Goal: Task Accomplishment & Management: Use online tool/utility

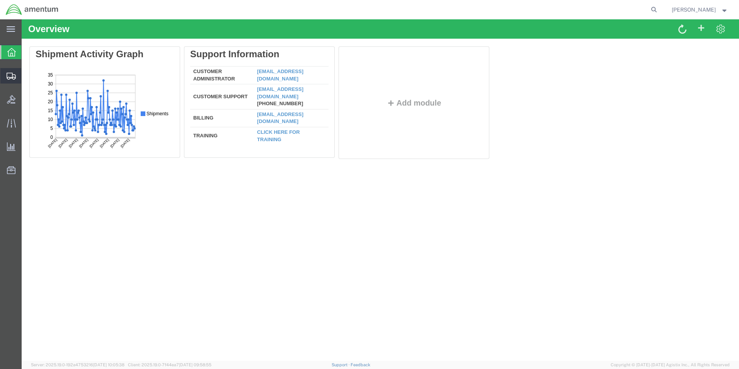
click at [0, 0] on span "Create Shipment" at bounding box center [0, 0] width 0 height 0
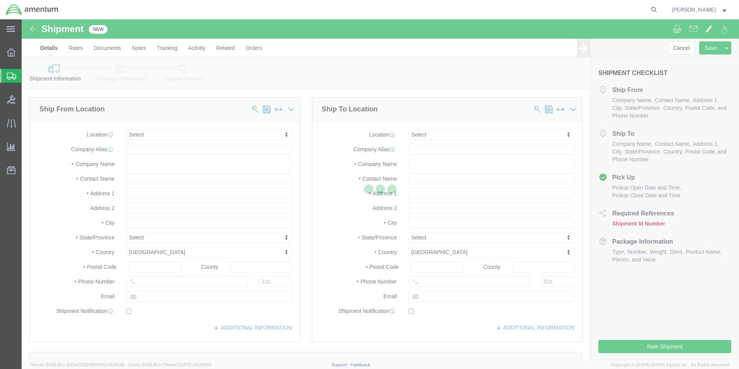
select select
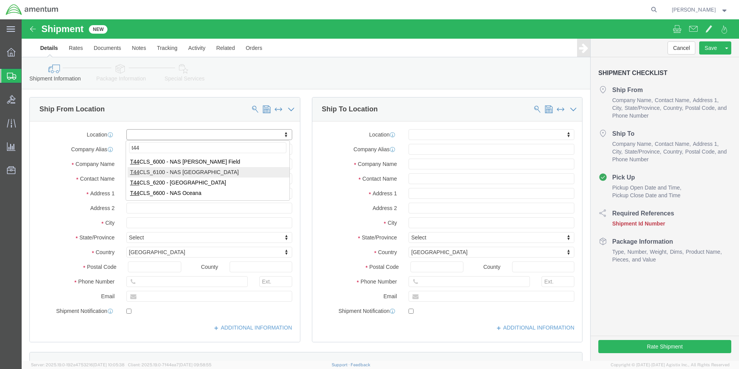
type input "t44"
select select "42673"
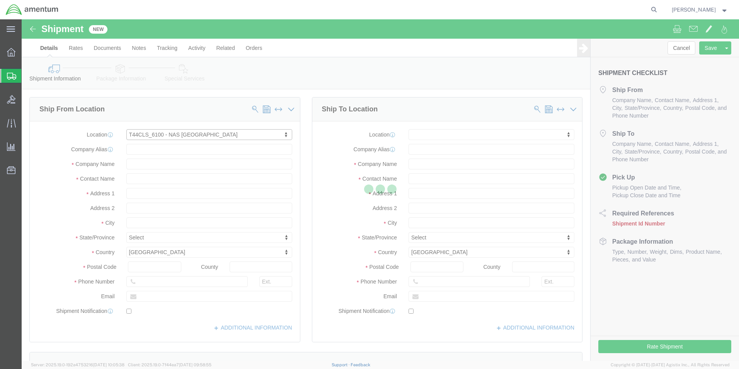
type input "[STREET_ADDRESS]"
type input "NAS [DATE]"
type input "78419"
type input "Amentum Services, Inc."
type input "[DATE]"
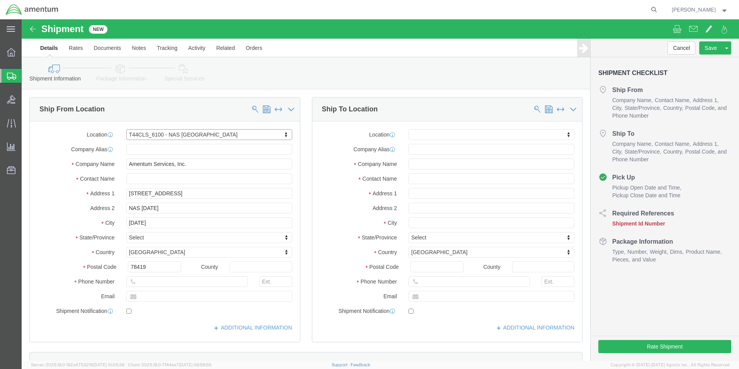
select select "[GEOGRAPHIC_DATA]"
click input "text"
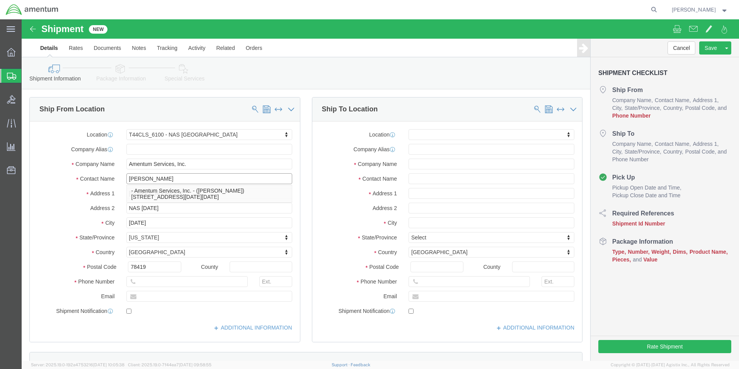
type input "[PERSON_NAME]"
click input "text"
type input "[PHONE_NUMBER]"
click input "text"
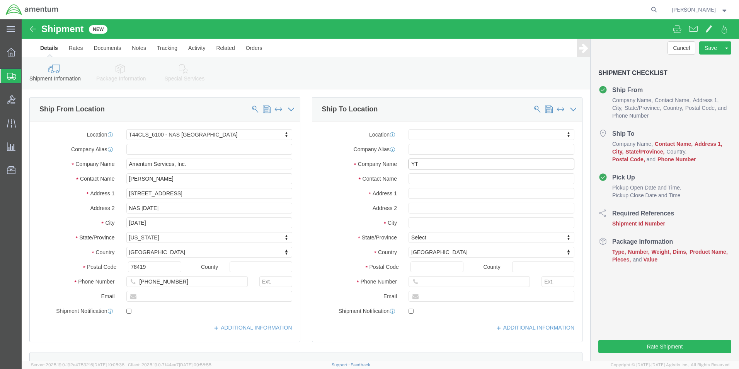
type input "Y"
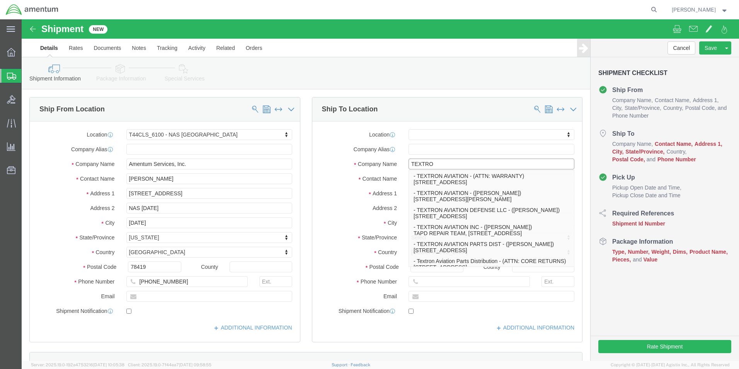
type input "TEXTRON"
click p "- TEXTRON AVIATION - (GRAYSON CHOUFFET) [STREET_ADDRESS][PERSON_NAME]"
select select
type input "[STREET_ADDRESS][PERSON_NAME]"
type input "77061"
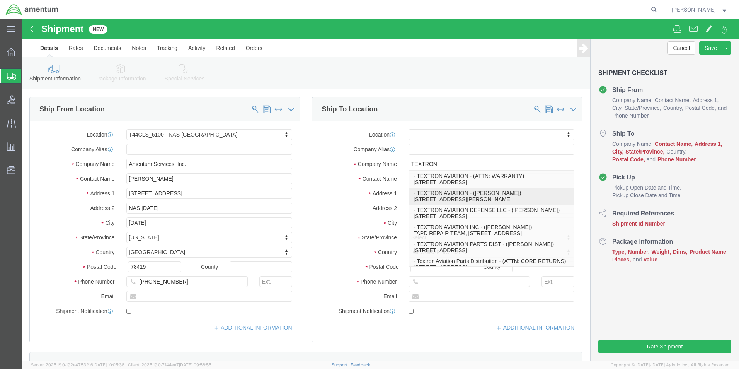
type input "[PHONE_NUMBER]"
type input "TEXTRON AVIATION"
type input "[PERSON_NAME]"
type input "[GEOGRAPHIC_DATA]"
select select "[GEOGRAPHIC_DATA]"
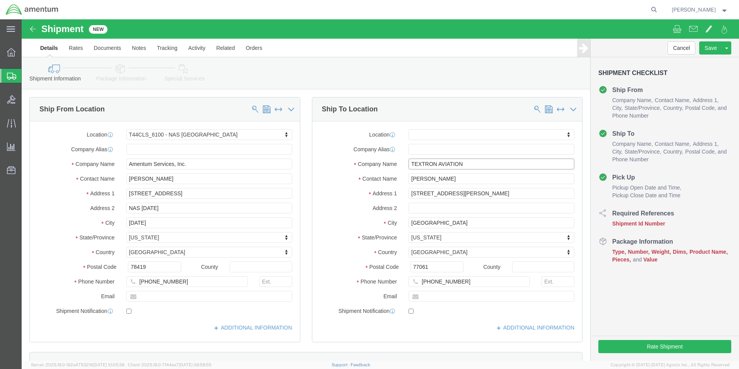
type input "TEXTRON AVIATION"
click div "Shipment Information Package Information Special Services"
click input "[STREET_ADDRESS][PERSON_NAME]"
type input "[STREET_ADDRESS][PERSON_NAME]"
select select
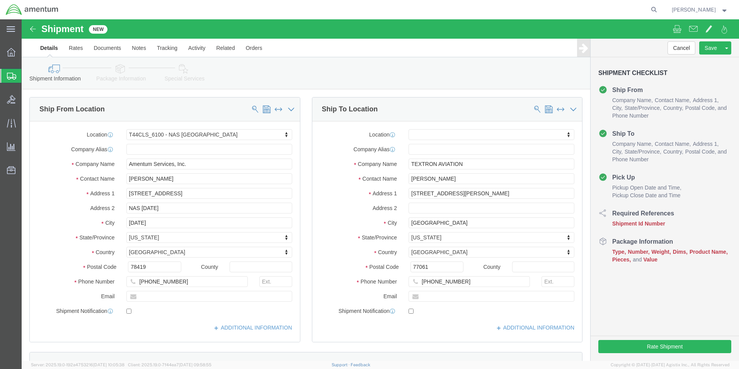
click ul "Details Rates Documents Notes Tracking Activity Related Orders"
click input "[PERSON_NAME]"
type input "G"
click div "Shipment Information Package Information Special Services"
click input "[PERSON_NAME]"
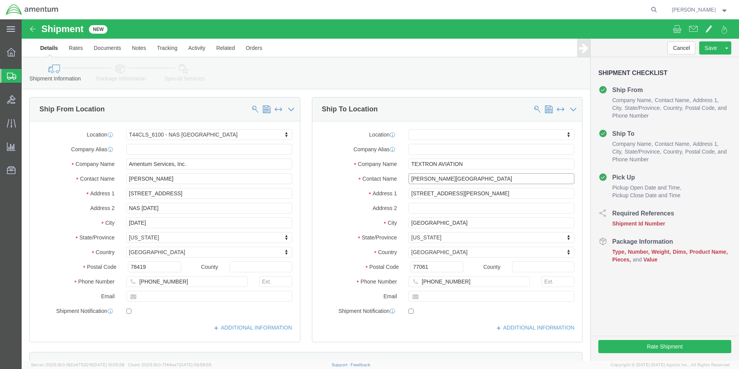
type input "[PERSON_NAME][GEOGRAPHIC_DATA]"
click div "Shipment Information Package Information Special Services"
click input "[PHONE_NUMBER]"
type input "3"
type input "[PHONE_NUMBER]"
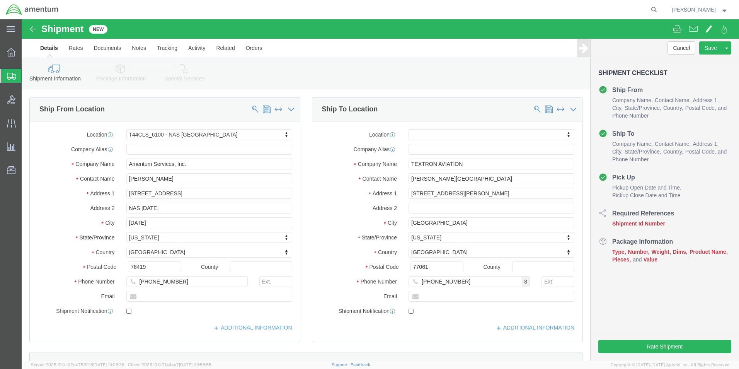
click div "Shipment Information Package Information Special Services"
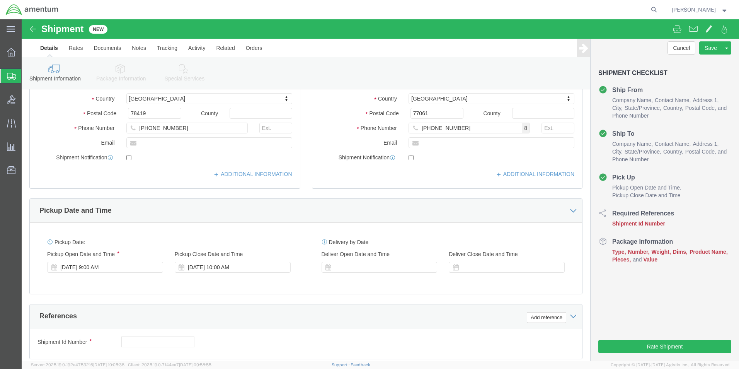
scroll to position [193, 0]
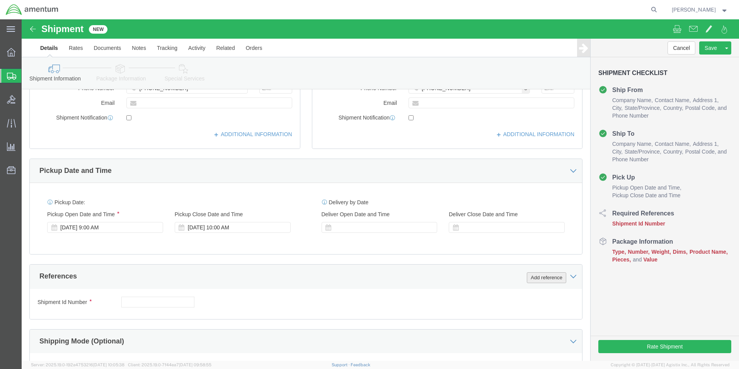
click button "Add reference"
drag, startPoint x: 512, startPoint y: 258, endPoint x: 500, endPoint y: 259, distance: 11.6
click button "Add reference"
click select "Select Account Type Activity ID Airline Appointment Number ASN Batch Request # …"
select select "CUSTREF"
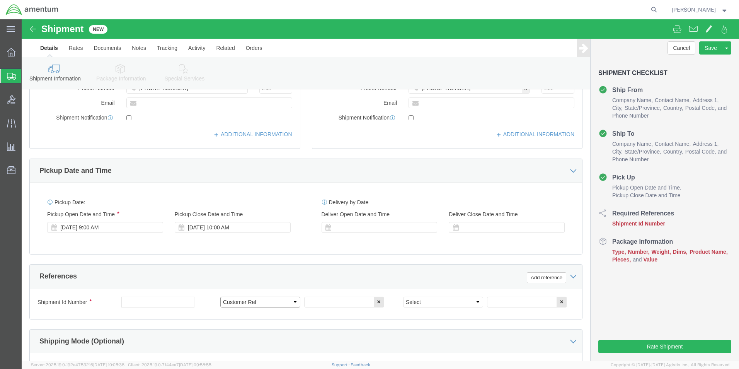
click select "Select Account Type Activity ID Airline Appointment Number ASN Batch Request # …"
click input "text"
type input "25-5552"
drag, startPoint x: 452, startPoint y: 283, endPoint x: 454, endPoint y: 277, distance: 6.3
click select "Select Account Type Activity ID Airline Appointment Number ASN Batch Request # …"
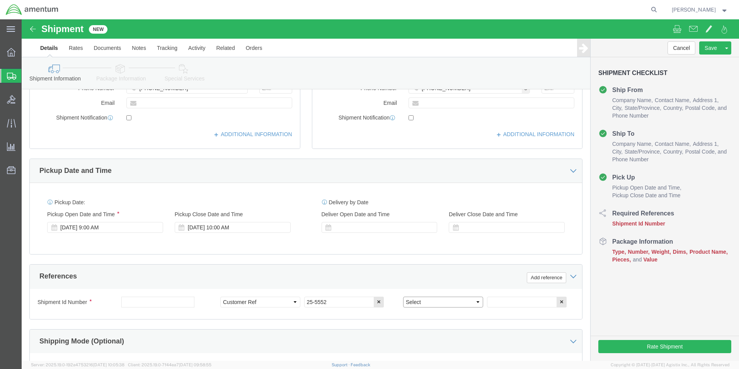
select select "PROJNUM"
click select "Select Account Type Activity ID Airline Appointment Number ASN Batch Request # …"
click input "text"
type input "4951.00.01.C.011401.AN.19.03"
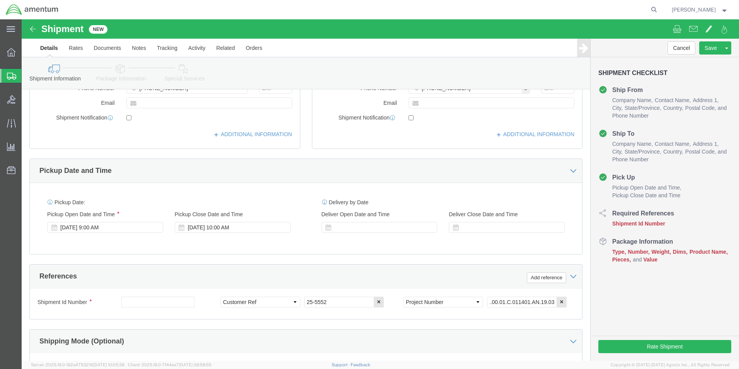
click div "Cancel Save Assign To Save As Template Shipment Checklist Ship From Company Nam…"
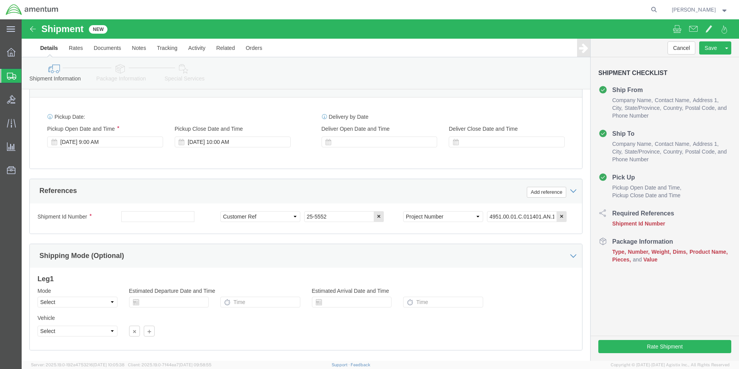
scroll to position [323, 0]
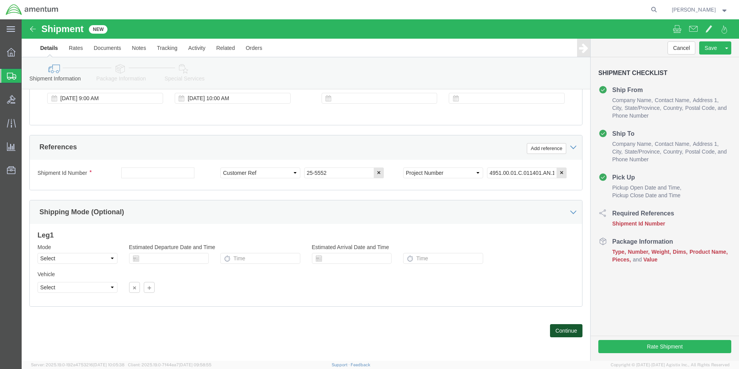
click button "Continue"
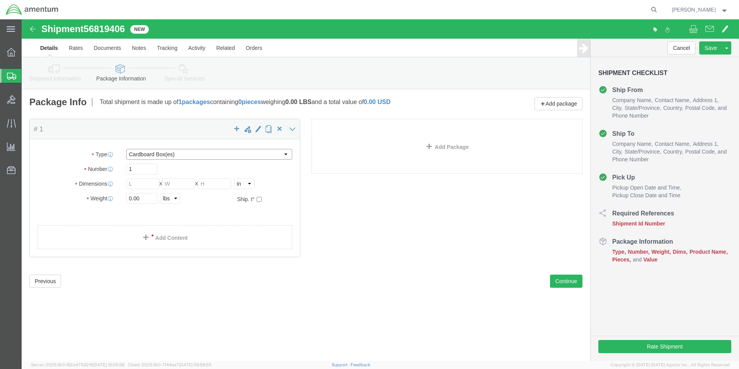
click select "Select BCK Boxes Bale(s) Basket(s) Bolt(s) Bottle(s) Buckets Bulk Bundle(s) Can…"
select select "CRAT"
click select "Select BCK Boxes Bale(s) Basket(s) Bolt(s) Bottle(s) Buckets Bulk Bundle(s) Can…"
click input "text"
type input "7"
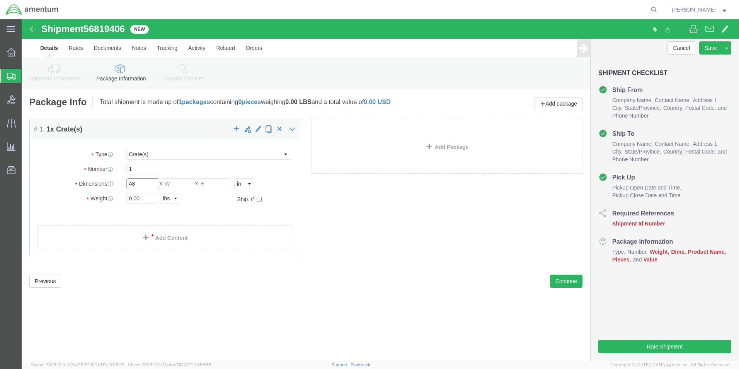
type input "48"
type input "40"
type input "4"
type input "32"
click input "0.00"
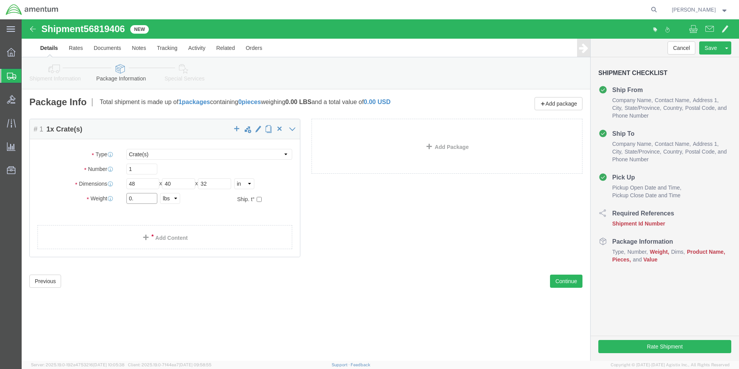
type input "0"
type input "196"
click div "Package Content # 1 1 x Crate(s) Package Type Select BCK Boxes Bale(s) Basket(s…"
click link "Add Content"
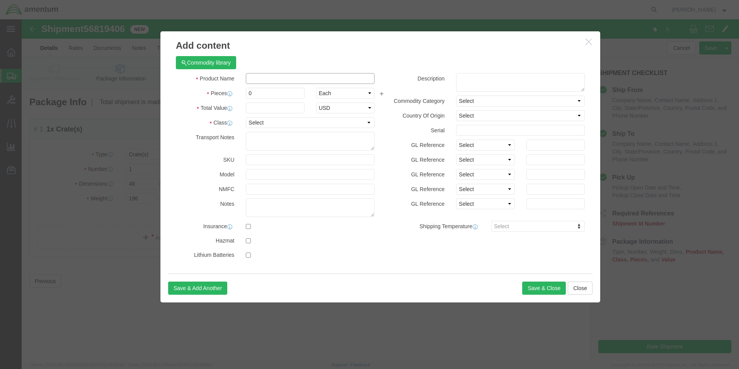
click input "text"
type input "AIRCRAFT PART [PHONE_NUMBER] S/N: 34659653-001 MLG"
click input "0"
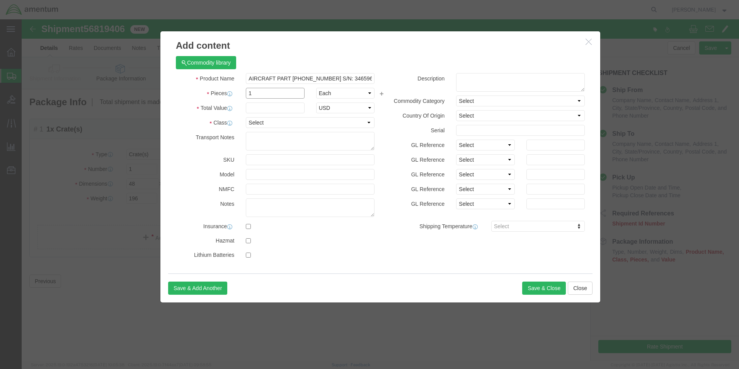
type input "1"
click input "text"
type input "1"
click select "Select 50 55 60 65 70 85 92.5 100 125 175 250 300 400"
select select "85"
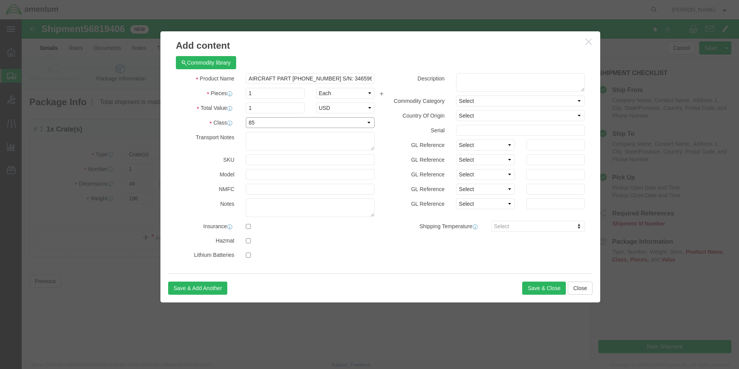
click select "Select 50 55 60 65 70 85 92.5 100 125 175 250 300 400"
click button "Save & Close"
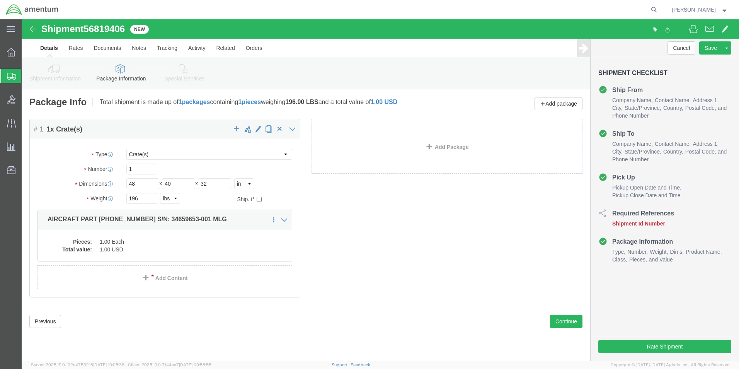
click link "Add Package"
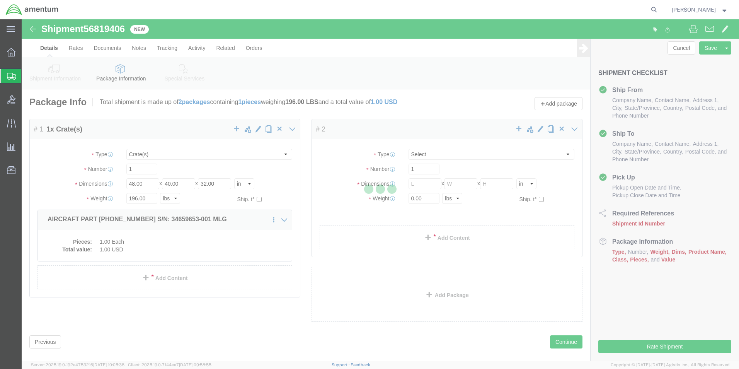
select select "CRAT"
select select "CBOX"
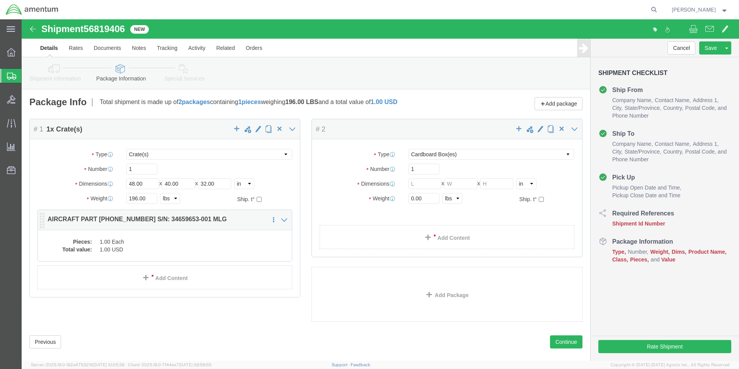
click div "Package Content # 1 1 x Crate(s) Package Type Select BCK Boxes Bale(s) Basket(s…"
click span "button"
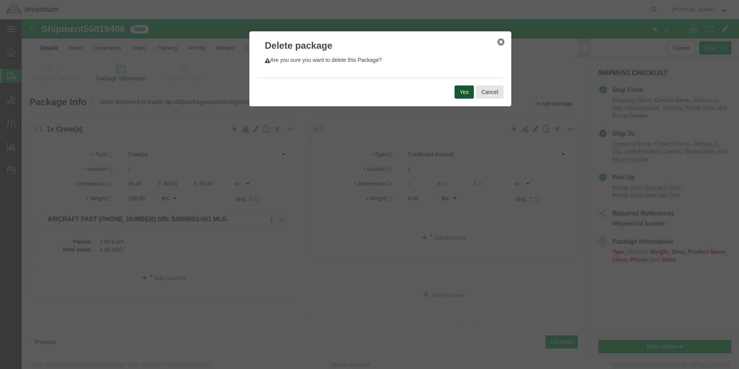
click button "Yes"
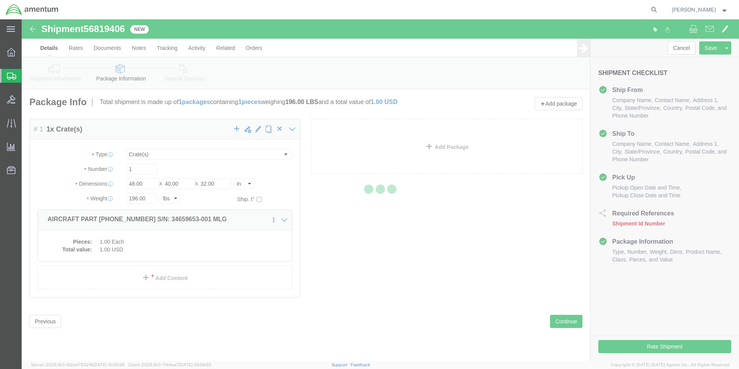
select select "CRAT"
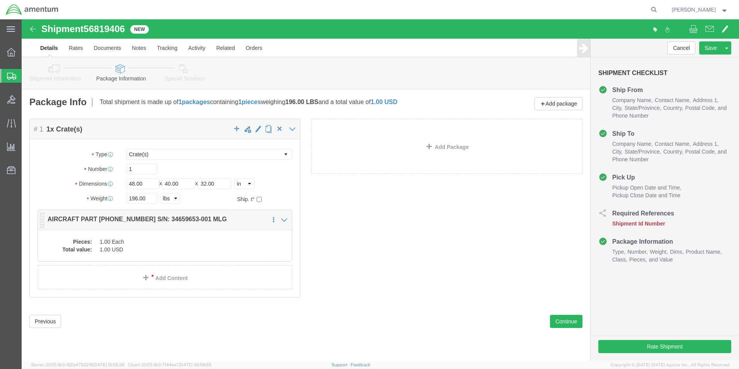
click p "AIRCRAFT PART [PHONE_NUMBER] S/N: 34659653-001 MLG"
click dd "1.00 Each"
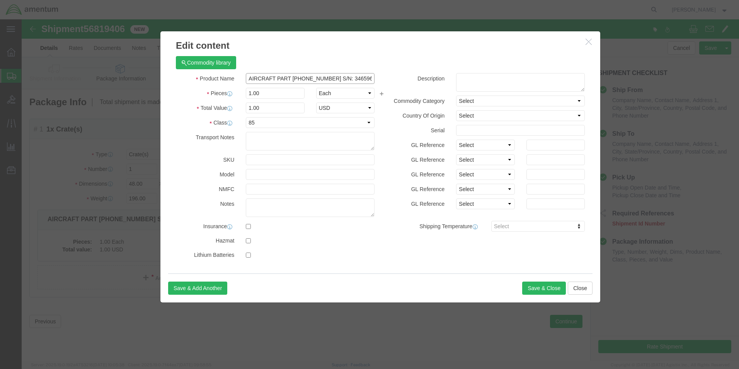
click input "AIRCRAFT PART [PHONE_NUMBER] S/N: 34659653-001 MLG"
drag, startPoint x: 268, startPoint y: 58, endPoint x: 271, endPoint y: 61, distance: 4.4
click input "AIRCRAFT PART [PHONE_NUMBER] S/N: 34659653-001 MLG"
click input "AIRCRAFT PARTS [PHONE_NUMBER] S/N: 34659653-001 MLG"
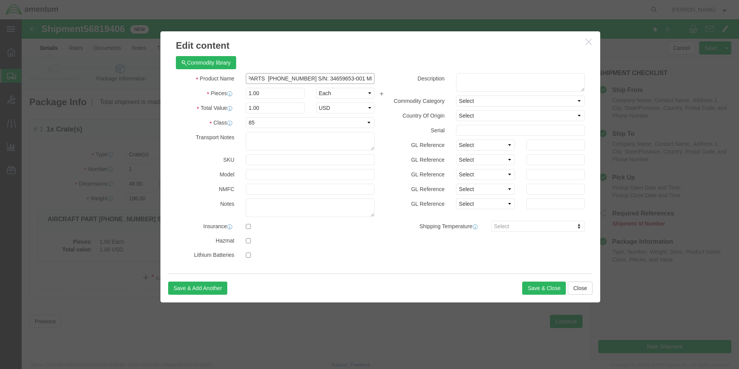
click input "AIRCRAFT PARTS [PHONE_NUMBER] S/N: 34659653-001 MLG"
type input "AIRCRAFT PARTS [PHONE_NUMBER] S/N: 34659653-001 MLG [PHONE_NUMBER] S/N: 3404371…"
click button "Save & Close"
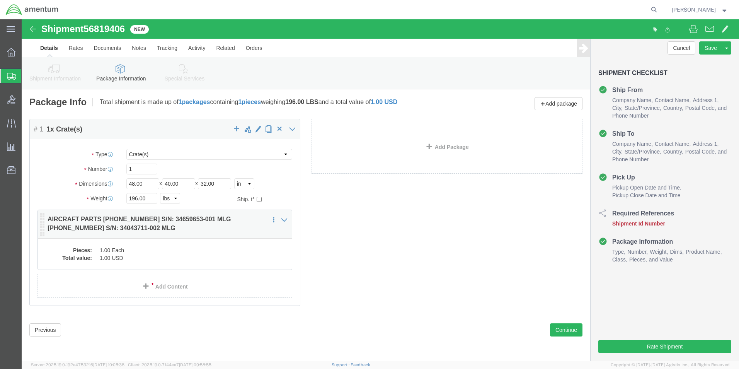
click dd "1.00 Each"
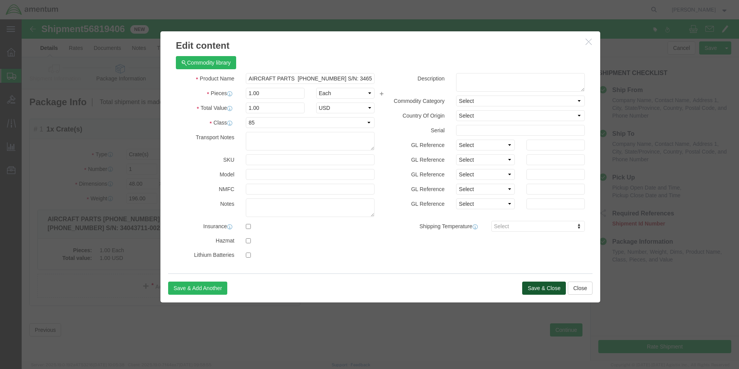
click button "Save & Close"
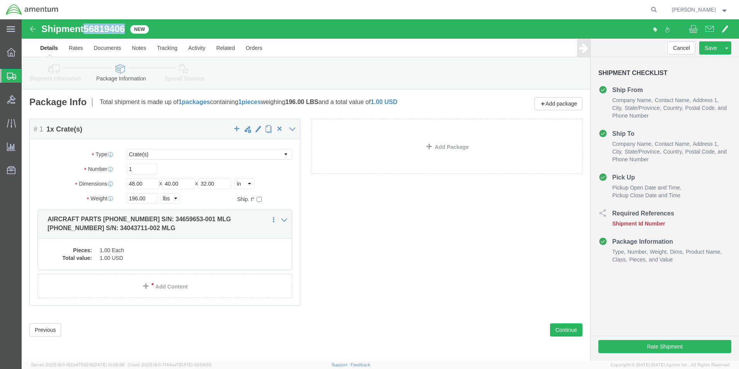
drag, startPoint x: 62, startPoint y: 10, endPoint x: 106, endPoint y: 12, distance: 43.4
click h1 "Shipment 56819406"
drag, startPoint x: 105, startPoint y: 12, endPoint x: 97, endPoint y: 9, distance: 8.3
copy h1 "56819406"
click button "Rate Shipment"
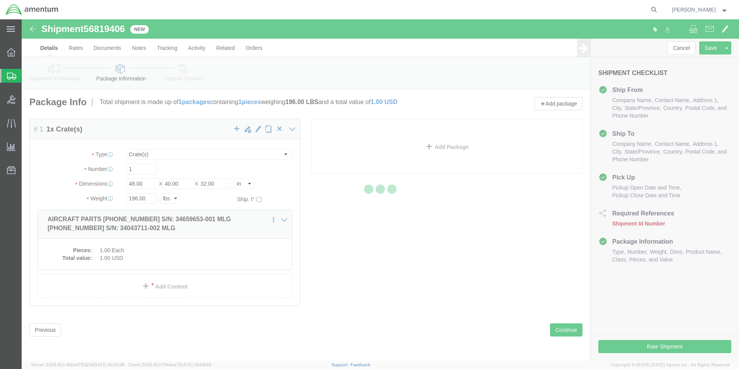
select select "42673"
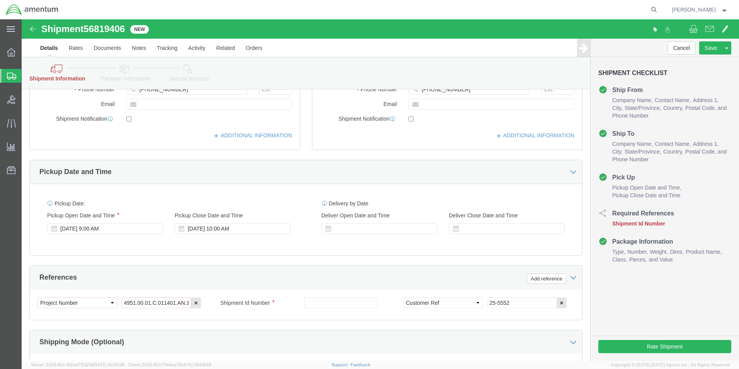
scroll to position [232, 0]
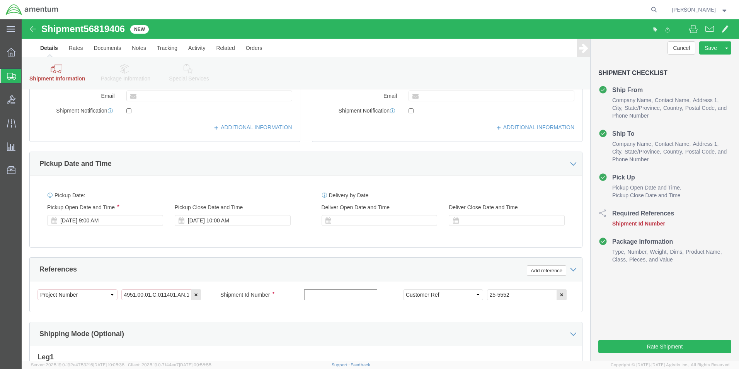
click input "text"
paste input "56819406"
type input "56819406"
click div "References Add reference"
click input "25-5552"
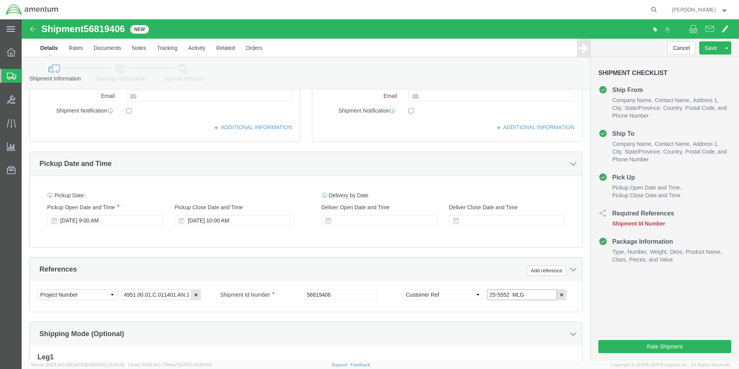
type input "25-5552 MLG"
click div "Shipment Information Package Information Special Services"
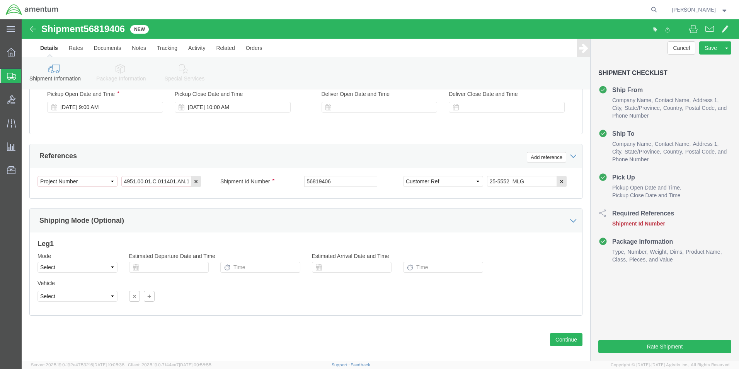
scroll to position [354, 0]
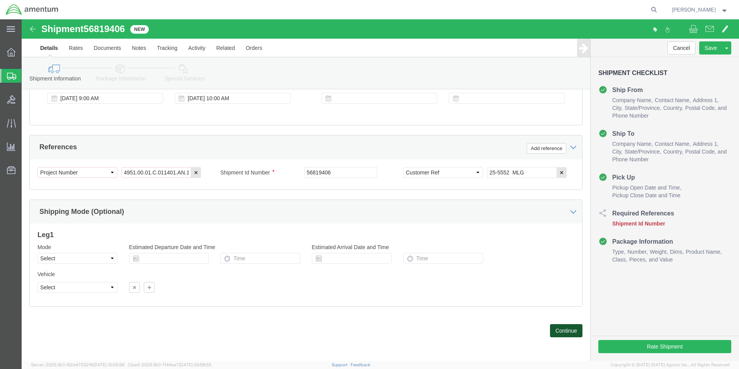
click button "Continue"
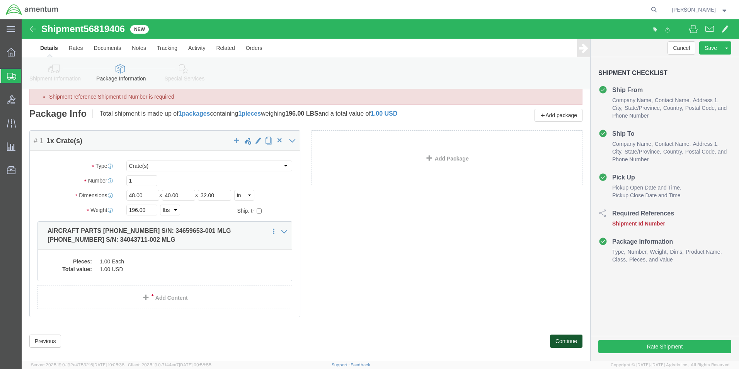
scroll to position [31, 0]
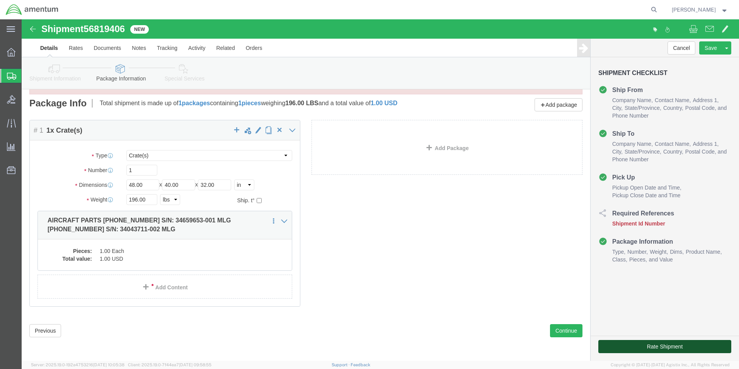
click button "Rate Shipment"
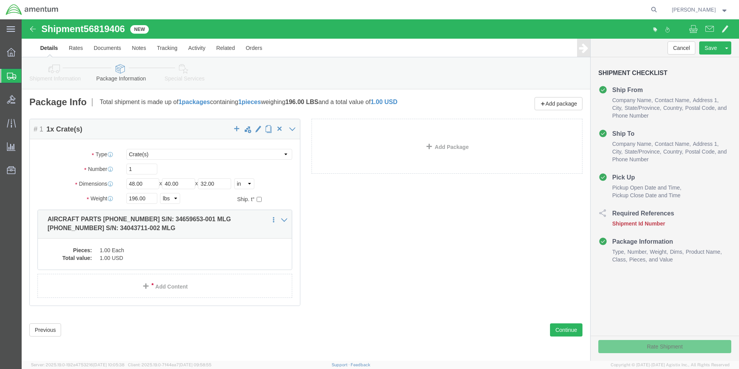
scroll to position [0, 0]
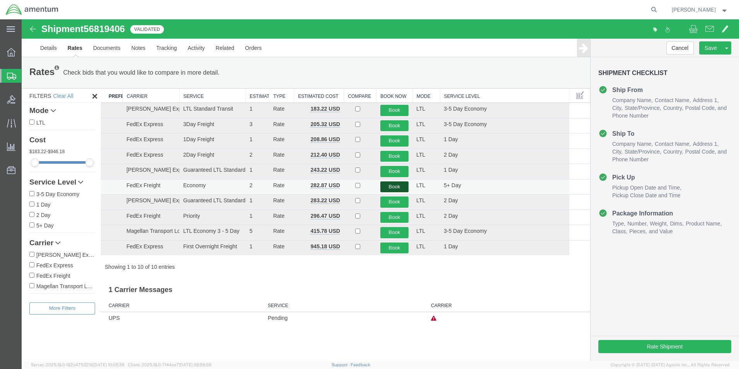
click at [400, 188] on button "Book" at bounding box center [395, 186] width 29 height 11
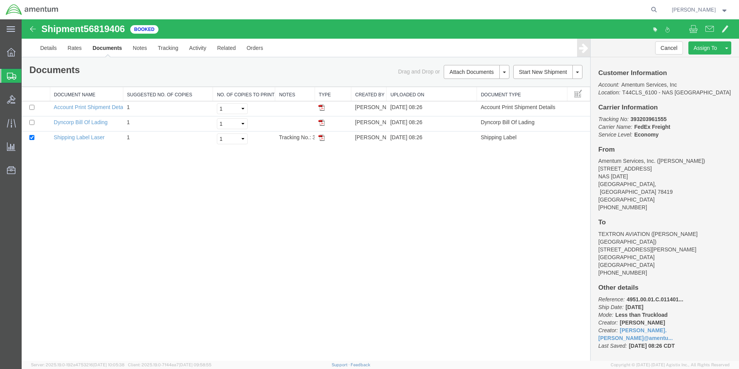
drag, startPoint x: 321, startPoint y: 120, endPoint x: 315, endPoint y: 218, distance: 98.4
click at [321, 120] on img at bounding box center [322, 123] width 6 height 6
click at [322, 140] on img at bounding box center [322, 138] width 6 height 6
click at [10, 76] on icon at bounding box center [11, 76] width 9 height 7
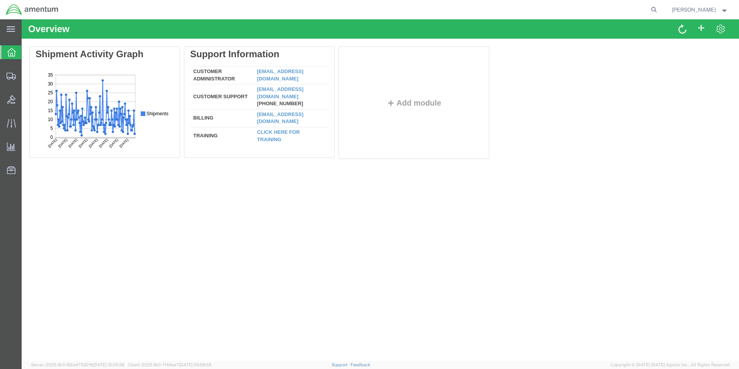
click at [12, 53] on icon at bounding box center [11, 52] width 9 height 9
click at [8, 75] on icon at bounding box center [11, 76] width 9 height 7
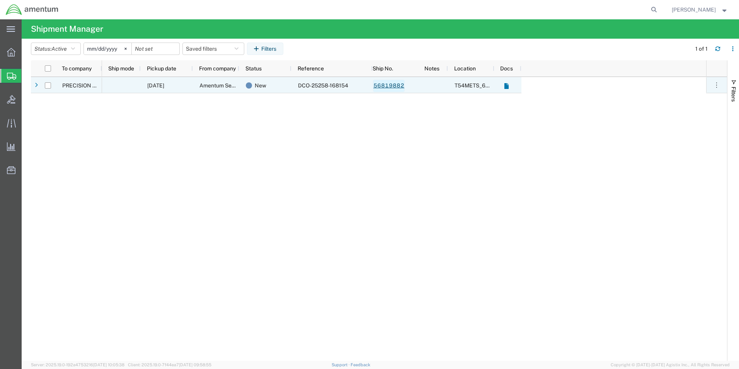
click at [382, 85] on link "56819882" at bounding box center [389, 86] width 32 height 12
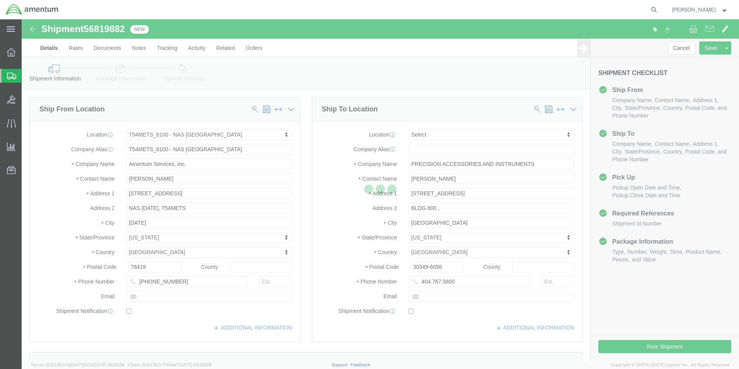
select select "67191"
select select
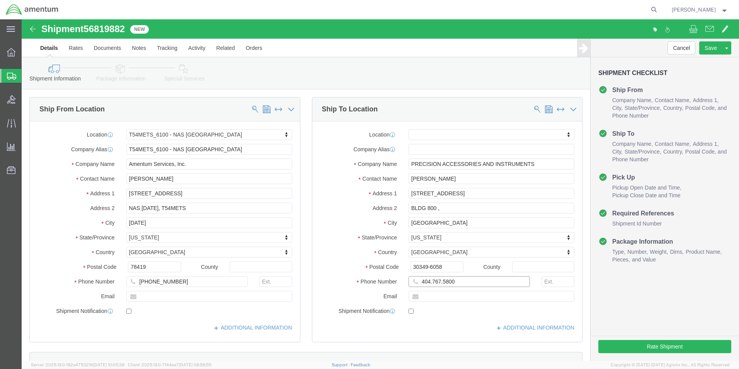
click input "404.767.5800"
click input "404-767.5800"
type input "404-767-5800"
drag, startPoint x: 627, startPoint y: 326, endPoint x: 648, endPoint y: 340, distance: 24.7
click button "Rate Shipment"
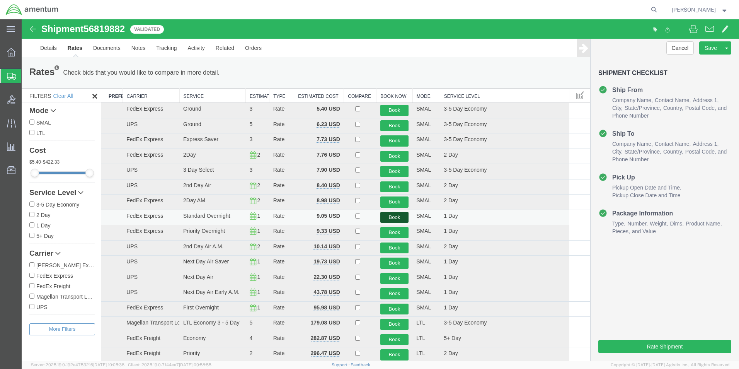
click at [388, 217] on button "Book" at bounding box center [395, 217] width 29 height 11
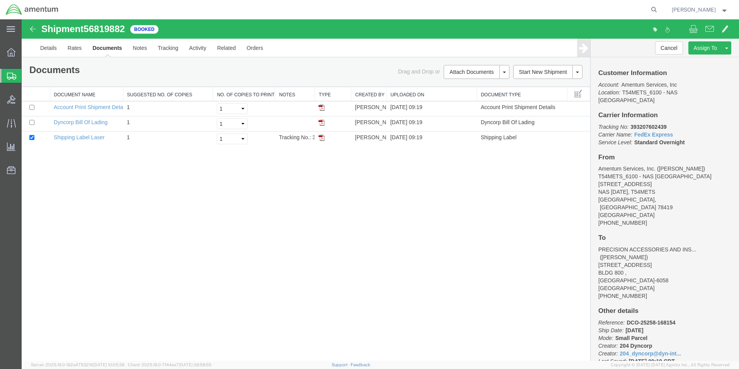
drag, startPoint x: 322, startPoint y: 139, endPoint x: 170, endPoint y: 200, distance: 164.0
click at [322, 139] on img at bounding box center [322, 138] width 6 height 6
click at [12, 77] on icon at bounding box center [11, 76] width 9 height 7
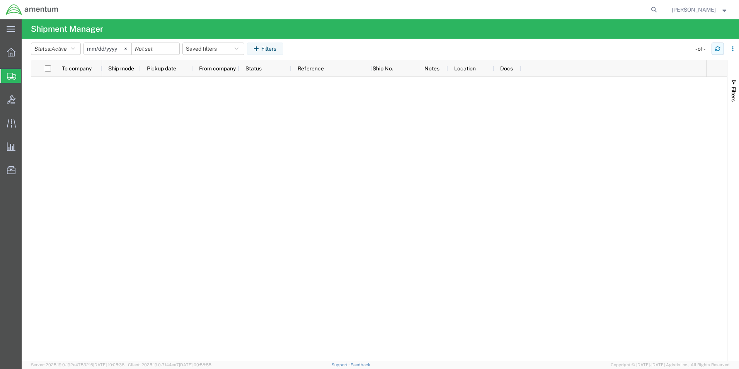
click at [721, 50] on button "button" at bounding box center [718, 49] width 12 height 12
click at [718, 50] on icon "button" at bounding box center [717, 48] width 5 height 5
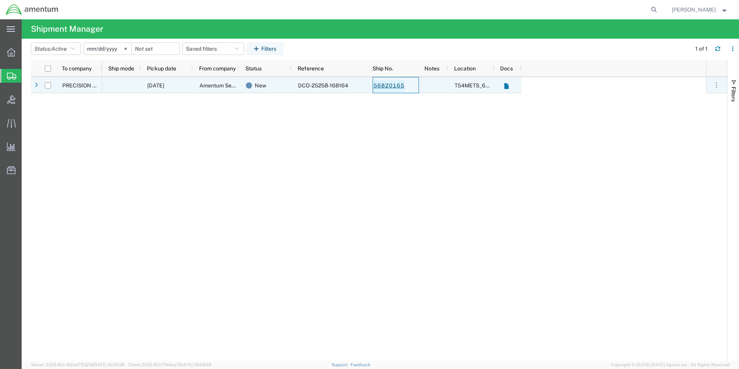
click at [391, 85] on link "56820165" at bounding box center [389, 86] width 32 height 12
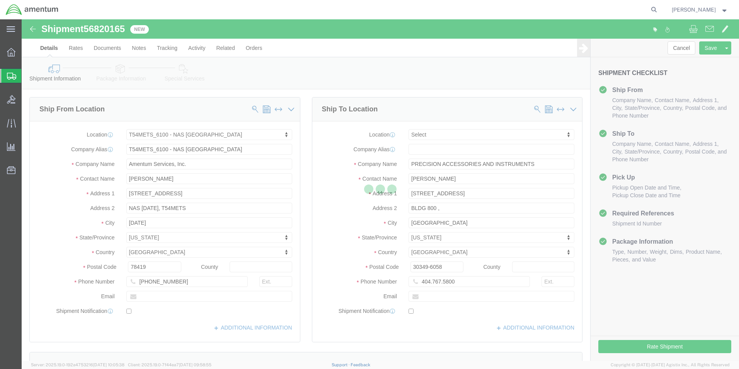
select select "67191"
select select
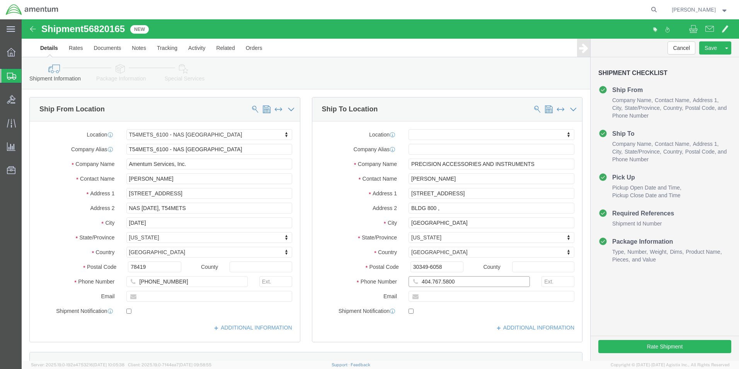
click input "404.767.5800"
click input "404-767.5800"
type input "404-767-5800"
click button "Rate Shipment"
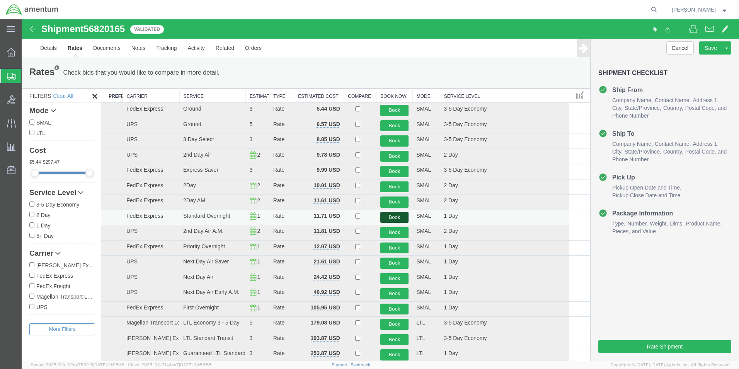
click at [396, 217] on button "Book" at bounding box center [395, 217] width 29 height 11
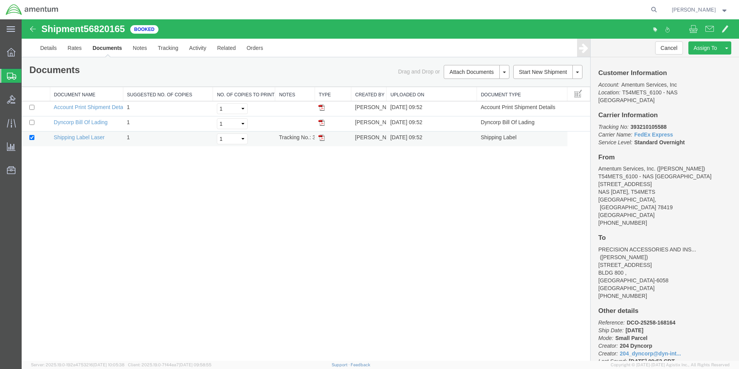
click at [323, 137] on img at bounding box center [322, 138] width 6 height 6
click at [11, 76] on icon at bounding box center [11, 76] width 9 height 7
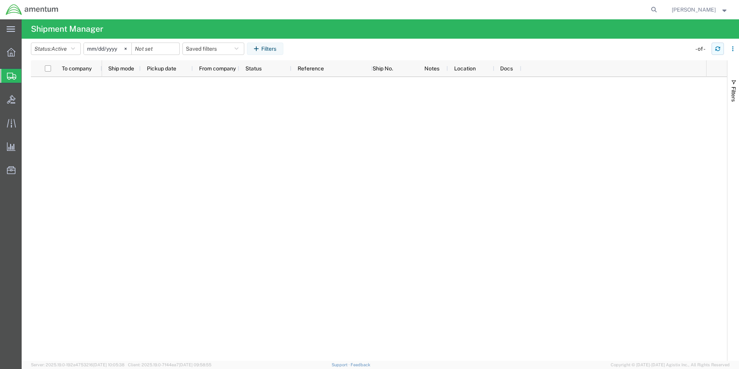
click at [717, 50] on icon "button" at bounding box center [718, 50] width 5 height 2
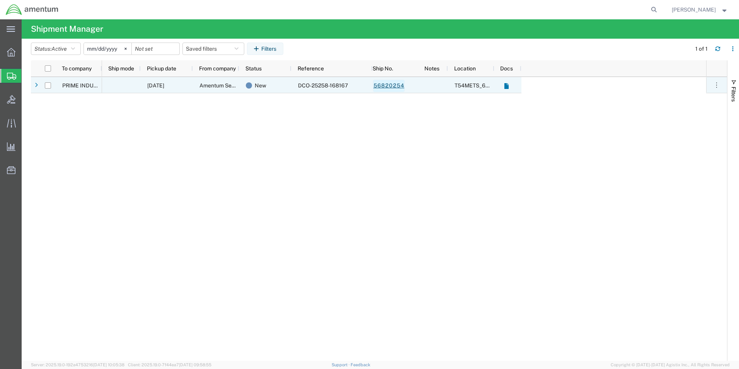
click at [391, 84] on link "56820254" at bounding box center [389, 86] width 32 height 12
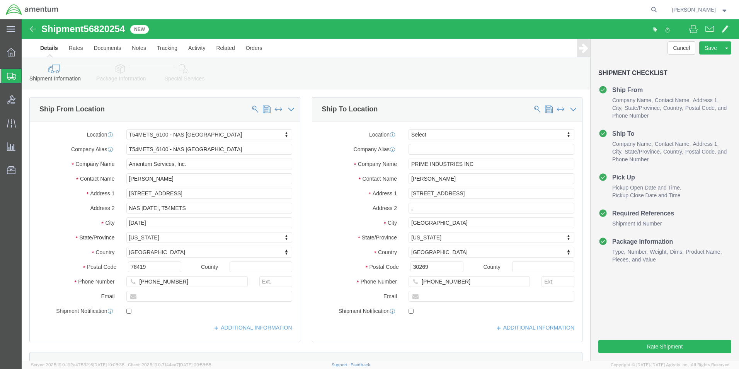
select select "67191"
select select
click button "Rate Shipment"
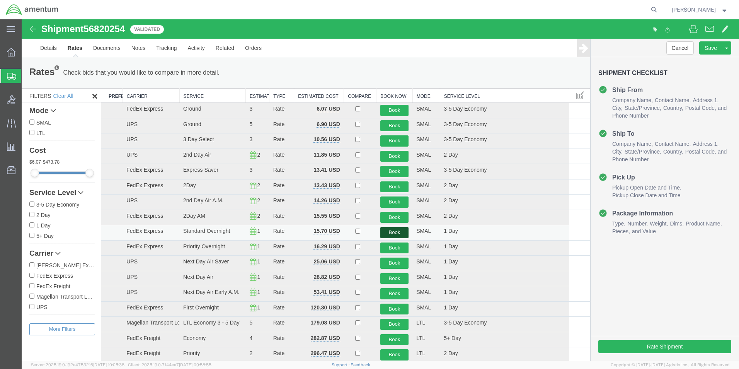
click at [388, 233] on button "Book" at bounding box center [395, 232] width 29 height 11
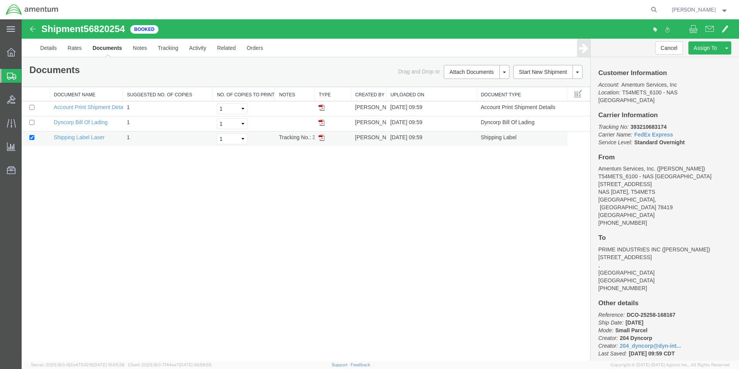
click at [323, 138] on img at bounding box center [322, 138] width 6 height 6
drag, startPoint x: 9, startPoint y: 79, endPoint x: 23, endPoint y: 69, distance: 17.4
click at [9, 79] on icon at bounding box center [11, 76] width 9 height 7
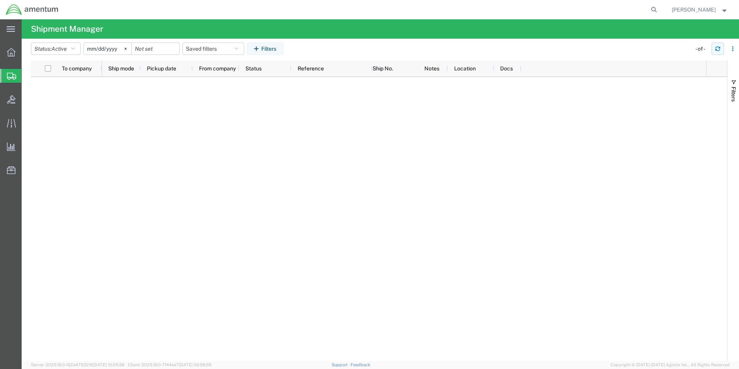
click at [714, 49] on button "button" at bounding box center [718, 49] width 12 height 12
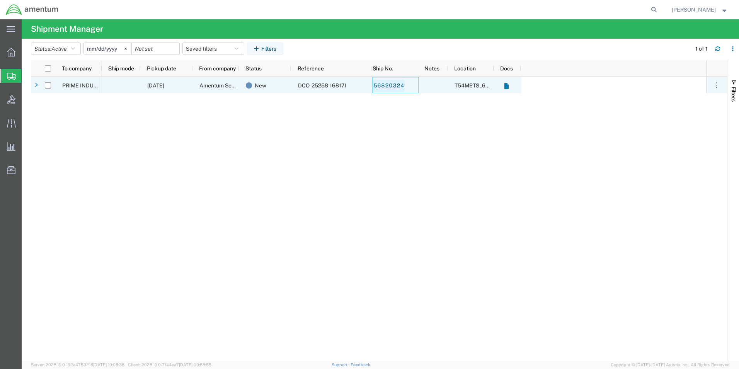
click at [386, 85] on link "56820324" at bounding box center [389, 86] width 32 height 12
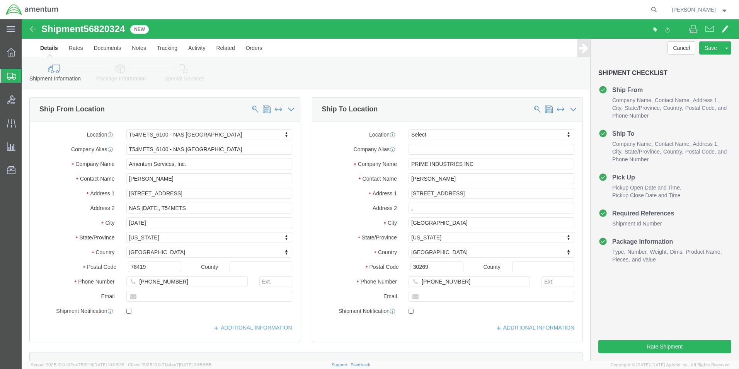
select select "67191"
select select
click button "Rate Shipment"
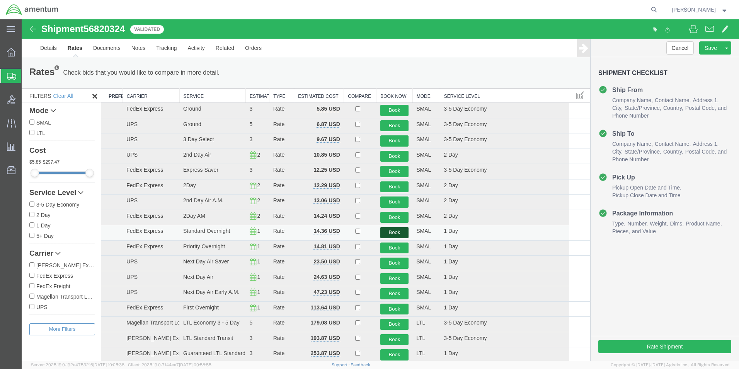
click at [399, 234] on button "Book" at bounding box center [395, 232] width 29 height 11
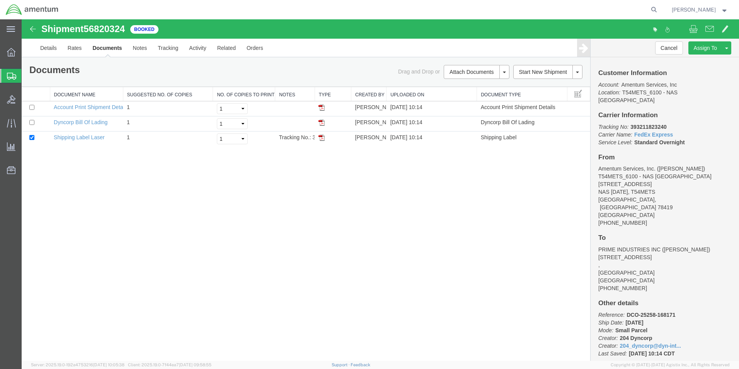
drag, startPoint x: 319, startPoint y: 137, endPoint x: 177, endPoint y: 227, distance: 168.7
click at [319, 137] on img at bounding box center [322, 138] width 6 height 6
click at [13, 75] on icon at bounding box center [11, 76] width 9 height 7
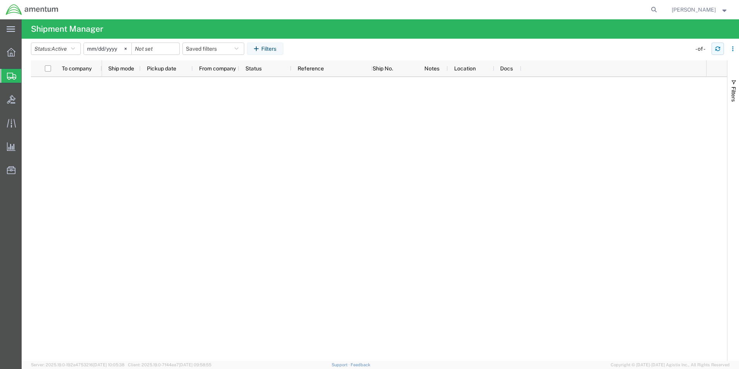
click at [718, 50] on icon "button" at bounding box center [717, 48] width 5 height 5
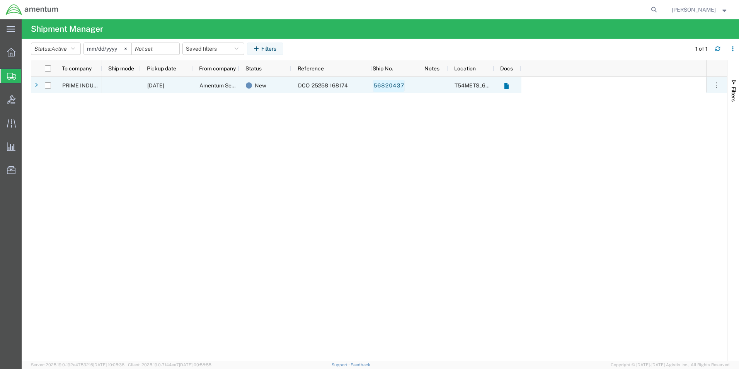
click at [391, 86] on link "56820437" at bounding box center [389, 86] width 32 height 12
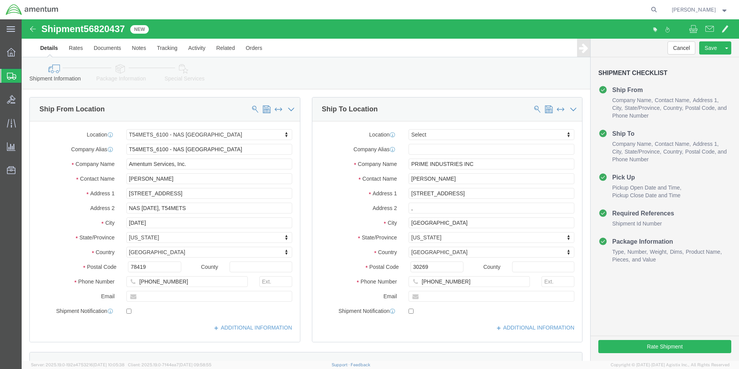
select select "67191"
select select
click button "Rate Shipment"
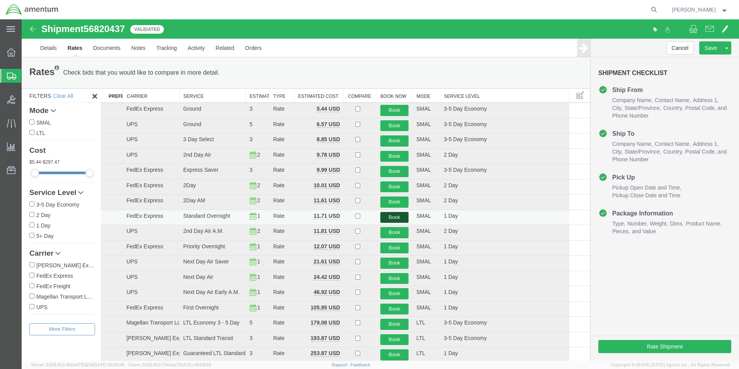
click at [394, 218] on button "Book" at bounding box center [395, 217] width 29 height 11
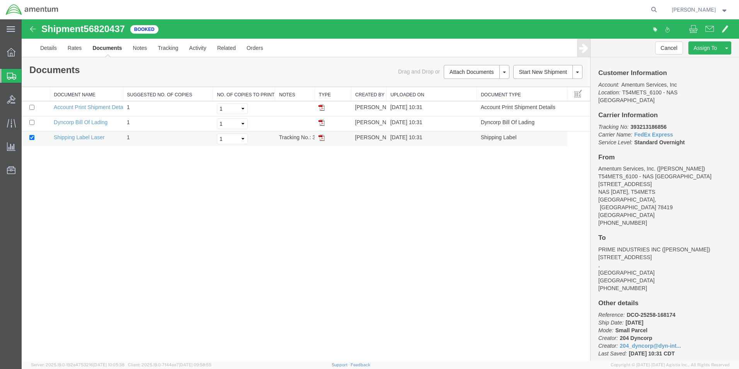
click at [320, 138] on img at bounding box center [322, 138] width 6 height 6
click at [11, 73] on icon at bounding box center [11, 76] width 9 height 7
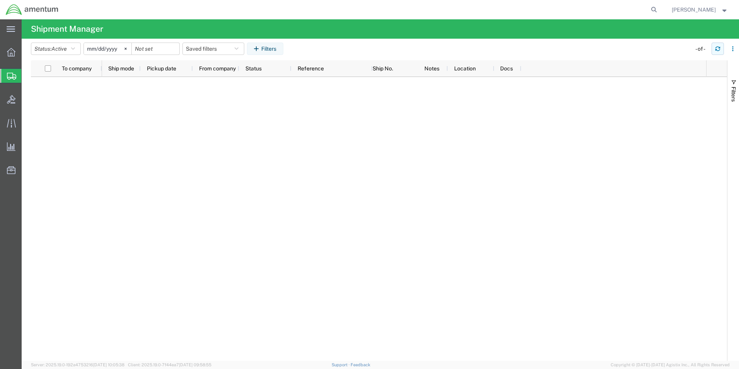
click at [719, 48] on icon "button" at bounding box center [718, 47] width 5 height 2
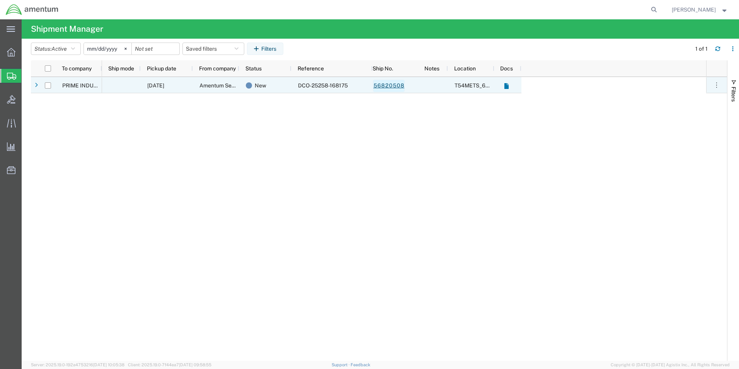
click at [397, 86] on link "56820508" at bounding box center [389, 86] width 32 height 12
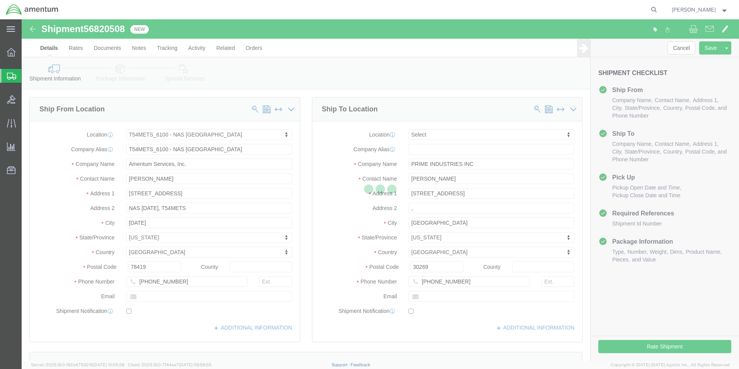
select select "67191"
select select
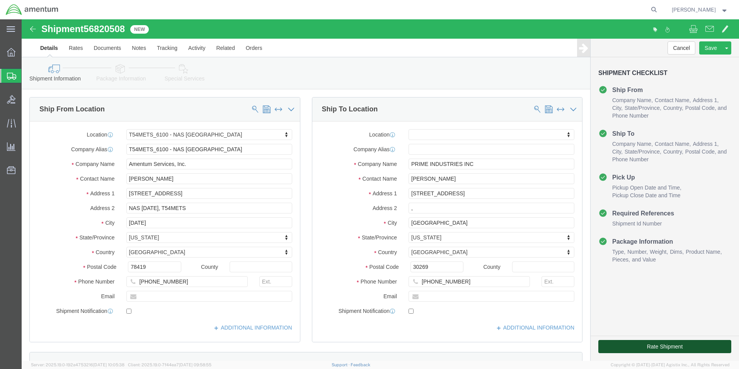
click button "Rate Shipment"
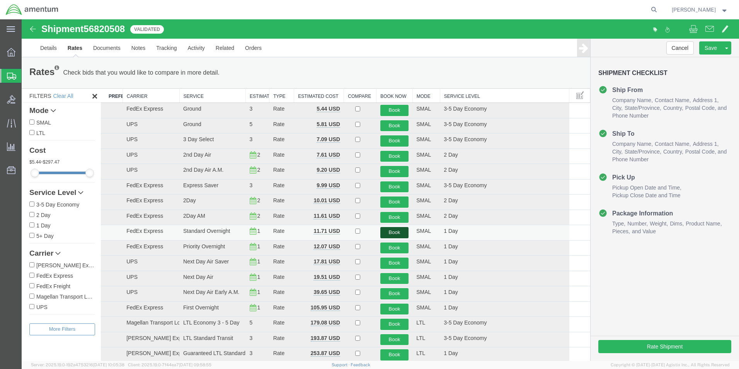
click at [394, 234] on button "Book" at bounding box center [395, 232] width 29 height 11
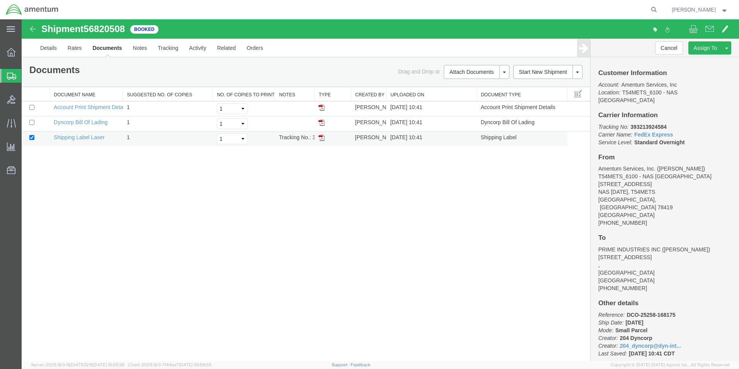
click at [321, 138] on img at bounding box center [322, 138] width 6 height 6
drag, startPoint x: 11, startPoint y: 76, endPoint x: 39, endPoint y: 74, distance: 27.9
click at [11, 76] on icon at bounding box center [11, 76] width 9 height 7
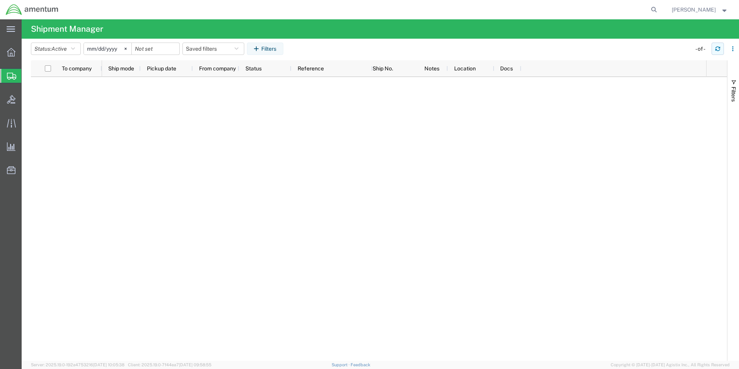
click at [718, 48] on icon "button" at bounding box center [717, 48] width 5 height 5
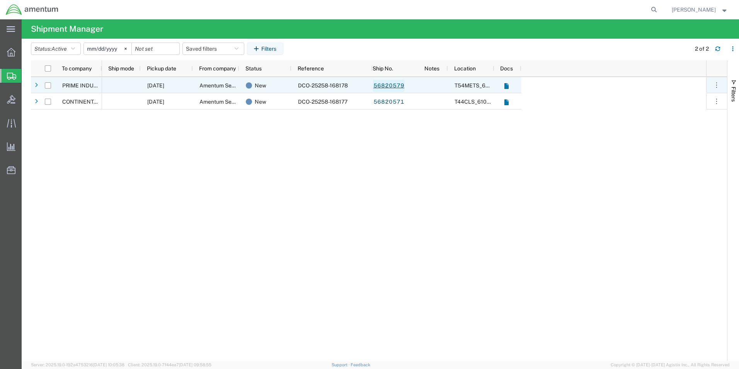
click at [397, 86] on link "56820579" at bounding box center [389, 86] width 32 height 12
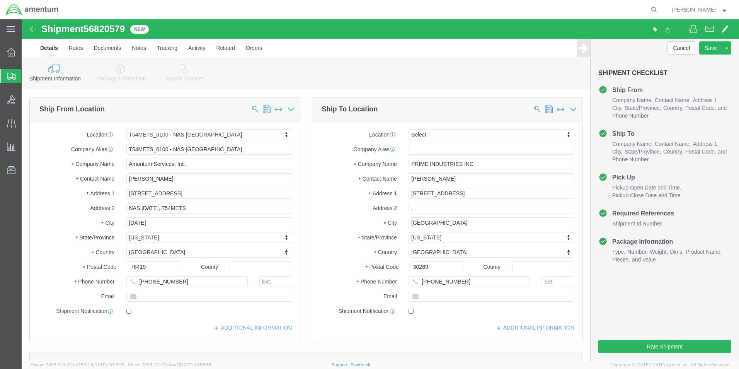
select select "67191"
select select
drag, startPoint x: 645, startPoint y: 328, endPoint x: 645, endPoint y: 324, distance: 4.7
click button "Rate Shipment"
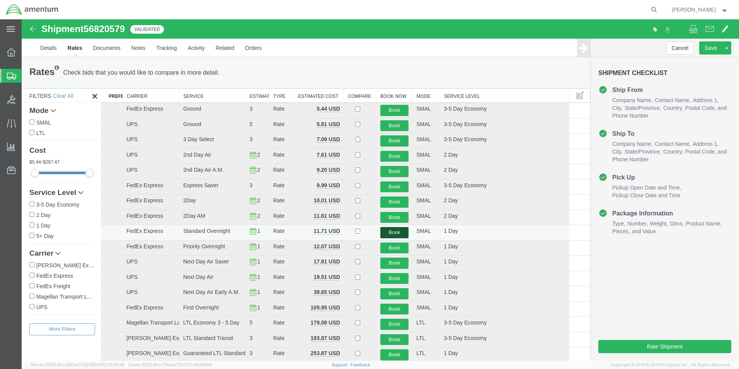
click at [388, 232] on button "Book" at bounding box center [395, 232] width 29 height 11
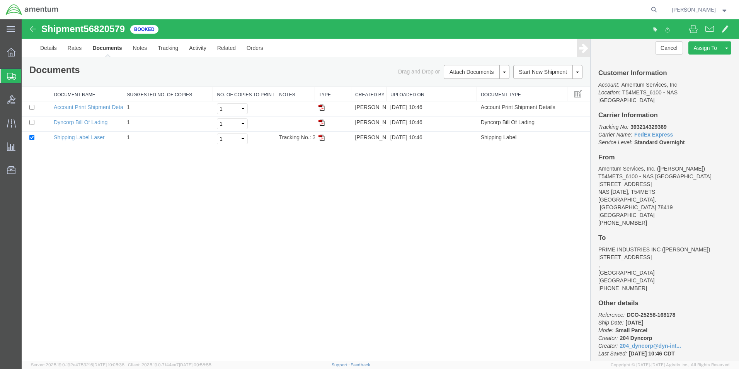
drag, startPoint x: 321, startPoint y: 138, endPoint x: 337, endPoint y: 186, distance: 50.6
click at [321, 138] on img at bounding box center [322, 138] width 6 height 6
click at [10, 79] on icon at bounding box center [11, 76] width 9 height 7
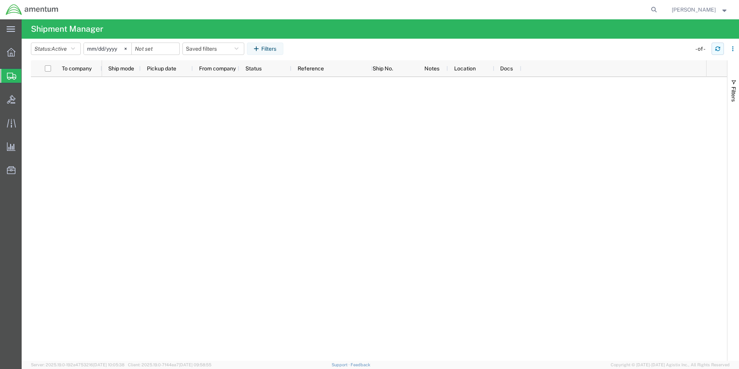
click at [718, 51] on icon "button" at bounding box center [718, 50] width 5 height 2
drag, startPoint x: 680, startPoint y: 110, endPoint x: 722, endPoint y: 59, distance: 66.5
click at [680, 109] on div at bounding box center [404, 219] width 604 height 284
click at [717, 48] on icon "button" at bounding box center [717, 48] width 5 height 5
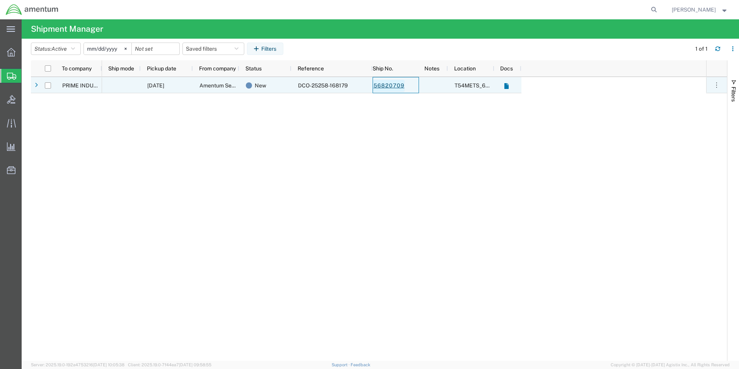
click at [392, 86] on link "56820709" at bounding box center [389, 86] width 32 height 12
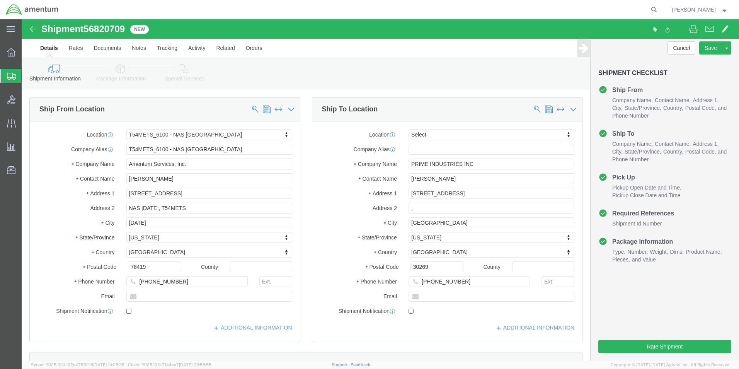
select select "67191"
select select
click button "Rate Shipment"
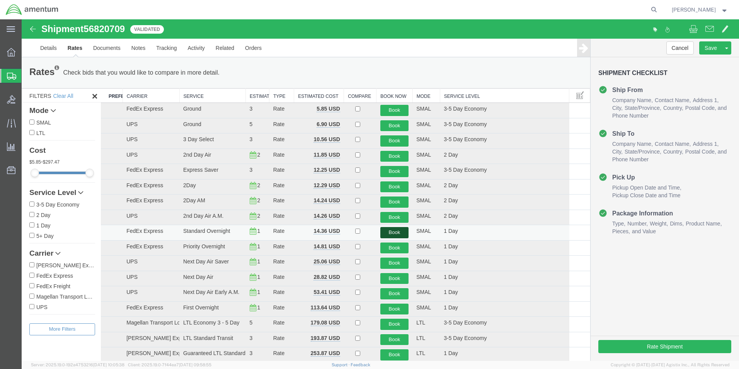
click at [388, 234] on button "Book" at bounding box center [395, 232] width 29 height 11
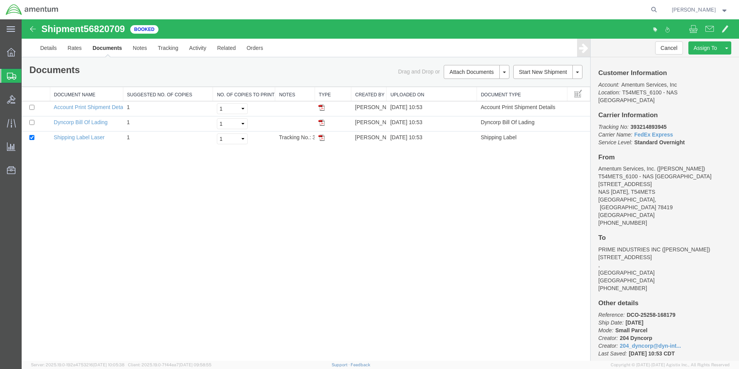
drag, startPoint x: 322, startPoint y: 138, endPoint x: 471, endPoint y: 187, distance: 157.2
click at [322, 138] on img at bounding box center [322, 138] width 6 height 6
click at [12, 71] on div at bounding box center [11, 76] width 22 height 14
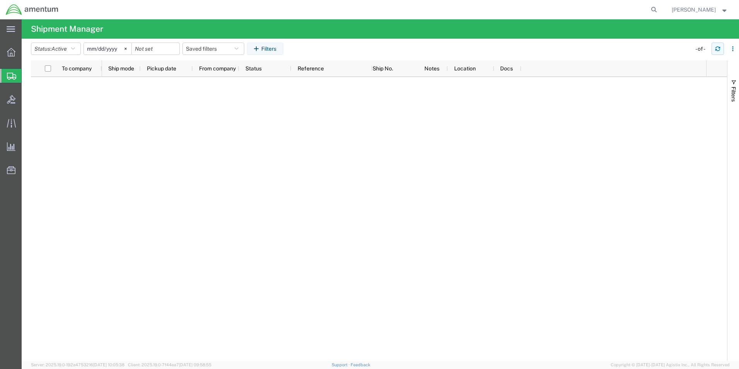
click at [717, 51] on icon "button" at bounding box center [717, 48] width 5 height 5
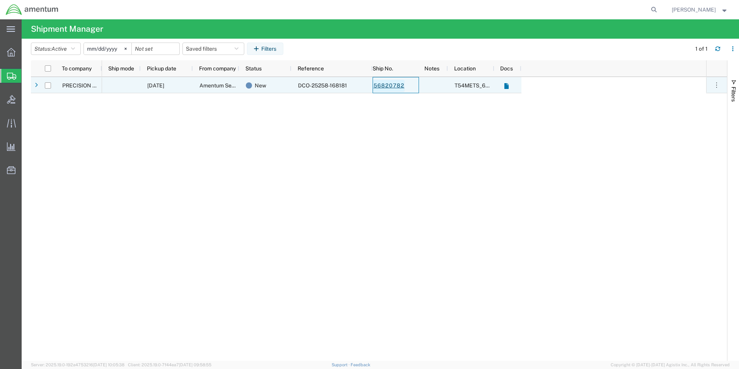
click at [400, 87] on link "56820782" at bounding box center [389, 86] width 32 height 12
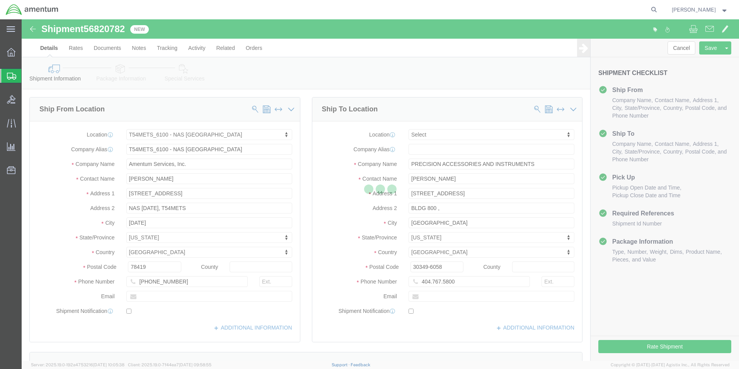
select select "67191"
select select
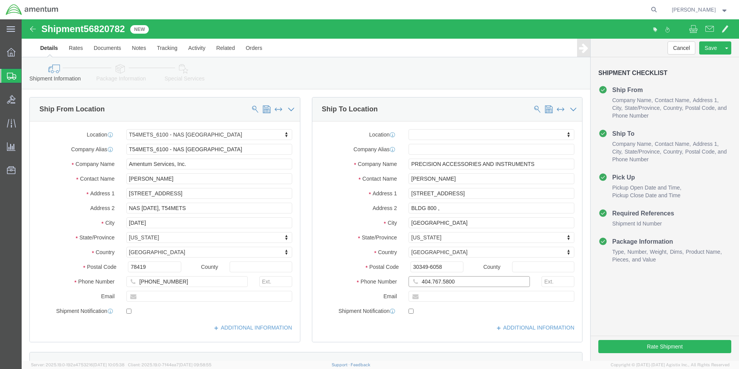
click input "404.767.5800"
click input "404-767.5800"
type input "404-767-5800"
drag, startPoint x: 634, startPoint y: 327, endPoint x: 652, endPoint y: 314, distance: 22.0
click button "Rate Shipment"
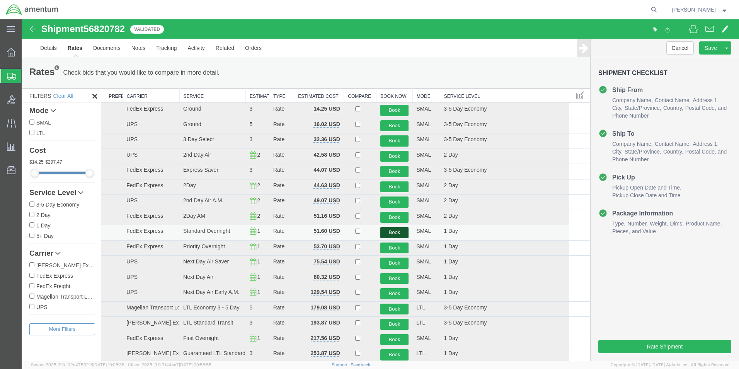
click at [390, 231] on button "Book" at bounding box center [395, 232] width 29 height 11
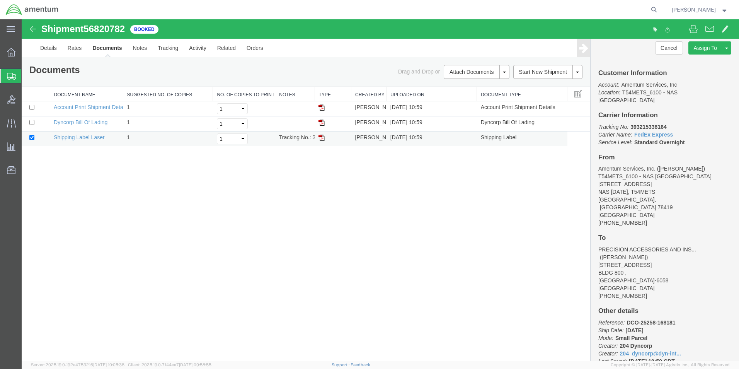
click at [320, 138] on img at bounding box center [322, 138] width 6 height 6
click at [7, 76] on icon at bounding box center [11, 76] width 9 height 7
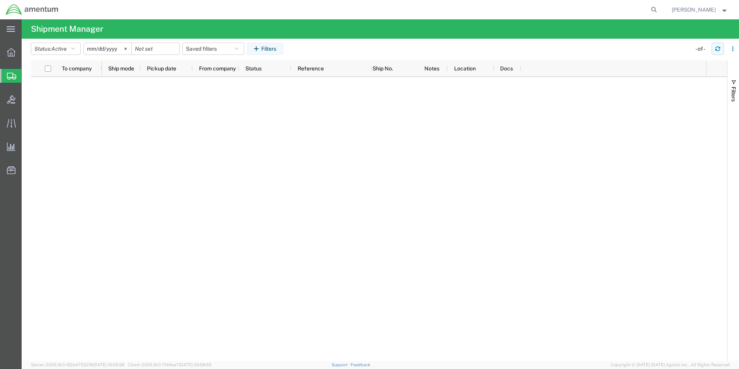
click at [719, 51] on icon "button" at bounding box center [718, 50] width 5 height 2
click at [720, 50] on icon "button" at bounding box center [718, 50] width 5 height 2
drag, startPoint x: 357, startPoint y: 381, endPoint x: 352, endPoint y: 389, distance: 9.4
drag, startPoint x: 352, startPoint y: 389, endPoint x: 717, endPoint y: 50, distance: 498.1
click at [717, 50] on icon "button" at bounding box center [717, 48] width 5 height 5
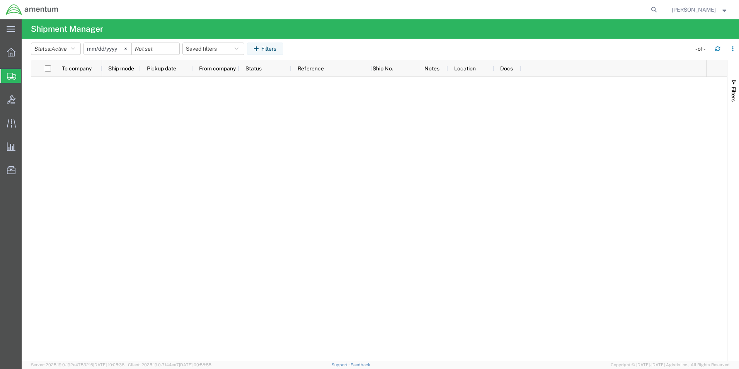
drag, startPoint x: 447, startPoint y: 270, endPoint x: 690, endPoint y: 103, distance: 294.6
click at [687, 112] on div at bounding box center [404, 219] width 604 height 284
drag, startPoint x: 717, startPoint y: 47, endPoint x: 714, endPoint y: 54, distance: 7.0
click at [717, 48] on icon "button" at bounding box center [718, 47] width 5 height 2
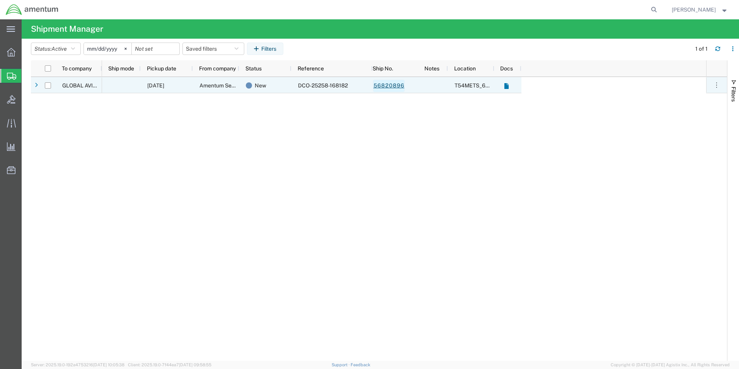
click at [394, 83] on link "56820896" at bounding box center [389, 86] width 32 height 12
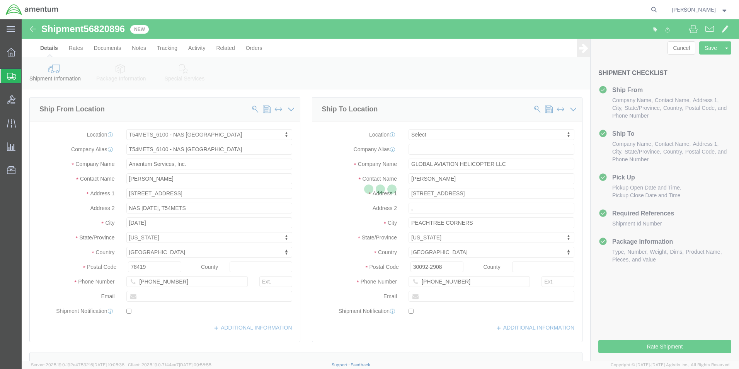
select select "67191"
select select
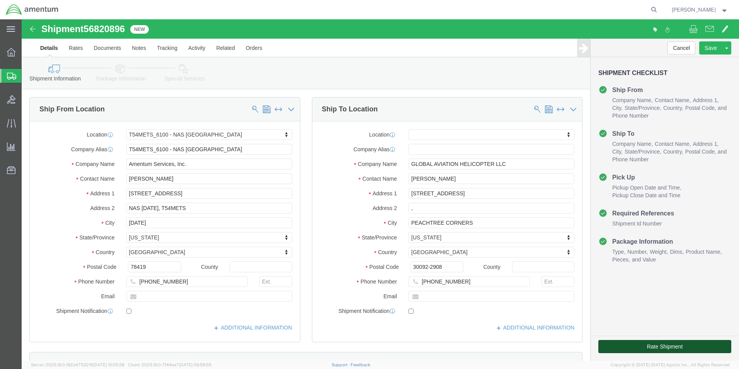
click button "Rate Shipment"
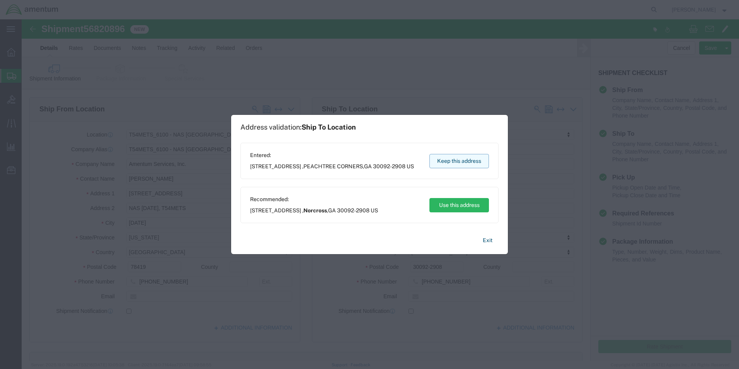
click at [467, 160] on button "Keep this address" at bounding box center [460, 161] width 60 height 14
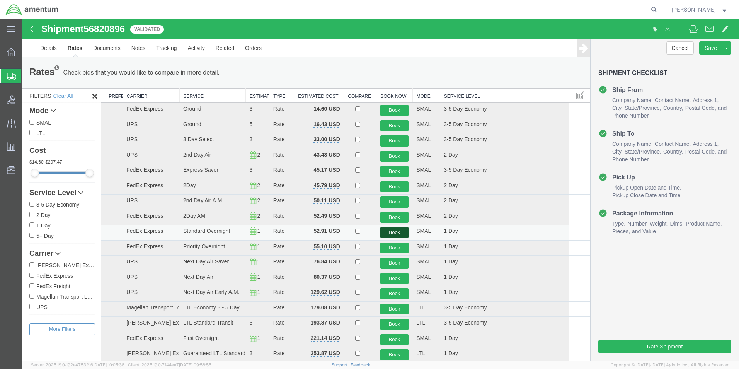
click at [397, 234] on button "Book" at bounding box center [395, 232] width 29 height 11
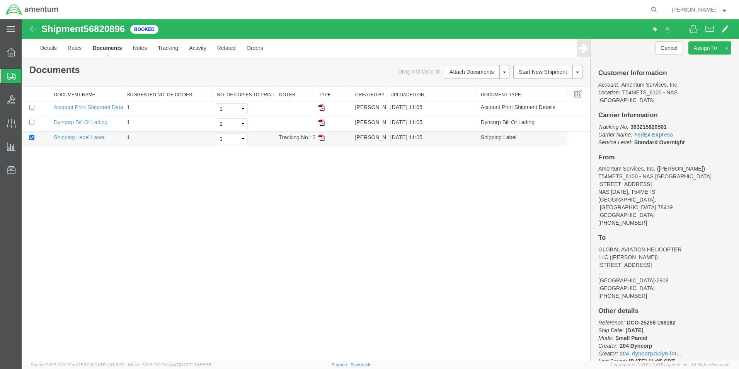
click at [323, 139] on img at bounding box center [322, 138] width 6 height 6
click at [9, 73] on icon at bounding box center [11, 76] width 9 height 7
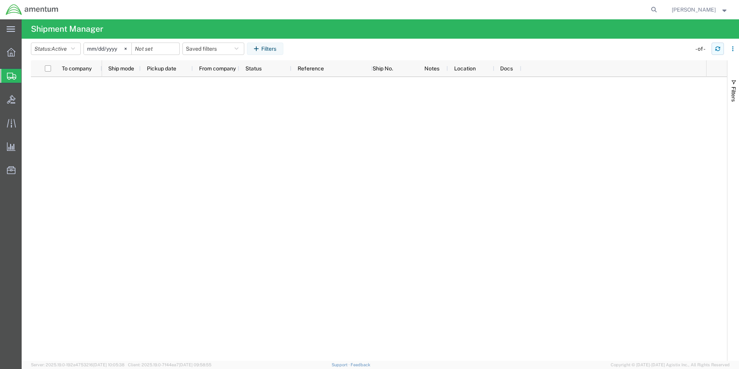
click at [714, 50] on button "button" at bounding box center [718, 49] width 12 height 12
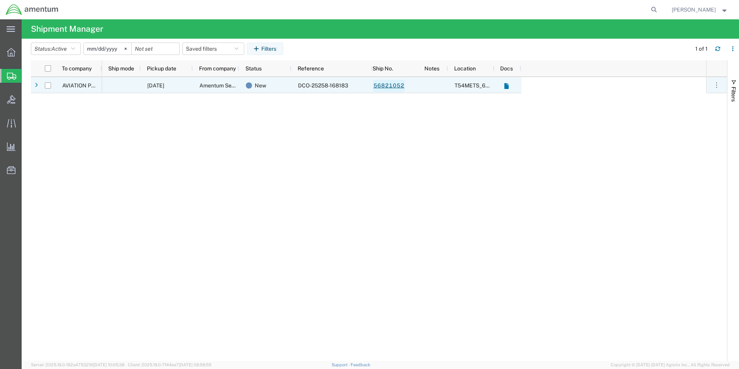
click at [395, 87] on link "56821052" at bounding box center [389, 86] width 32 height 12
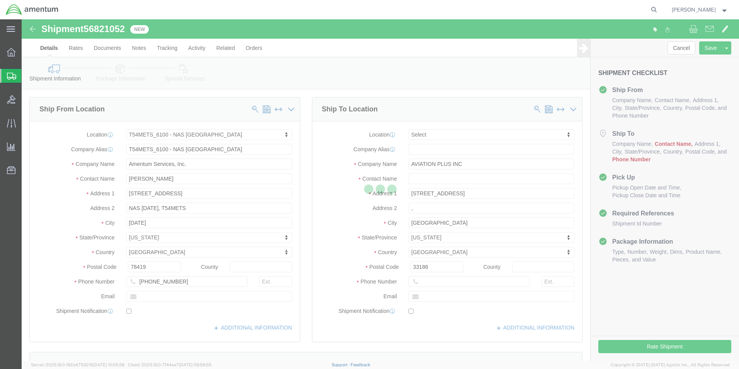
select select "67191"
select select
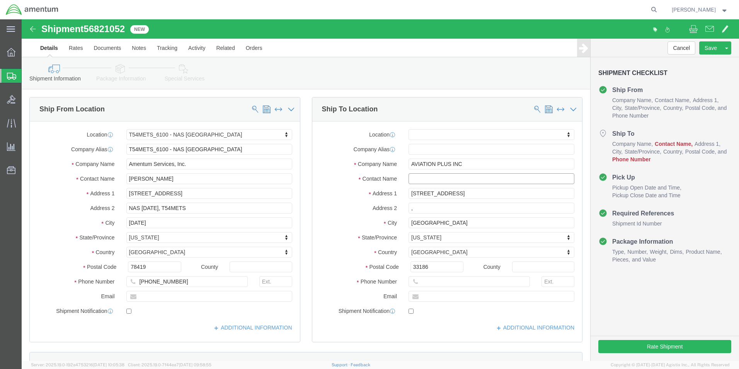
click input "text"
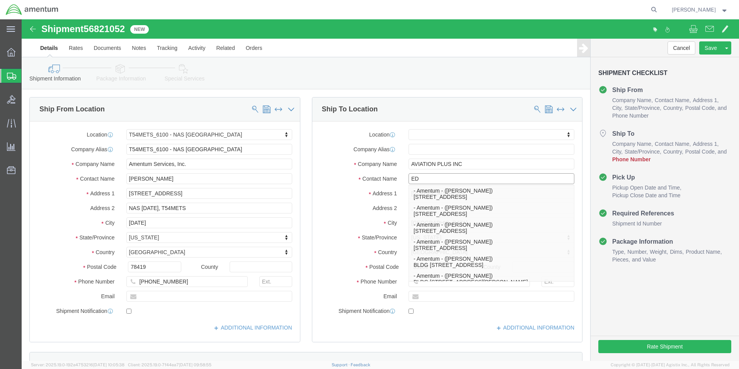
type input "EDD"
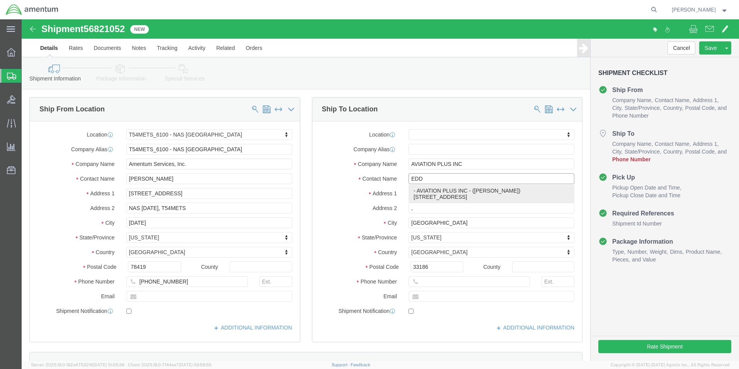
click p "- AVIATION PLUS INC - (Eddie Reaves) 12223 SW 131 AVENUE, MIAMI, FL, 33186, US"
select select
type input "305-256-1626"
type input "Eddie Reaves"
select select "FL"
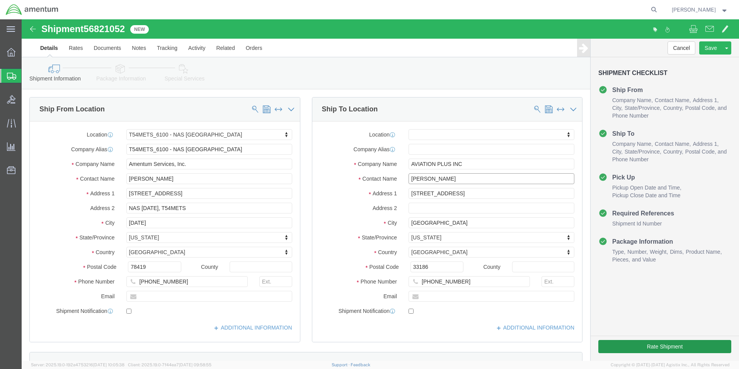
type input "Eddie Reaves"
click button "Rate Shipment"
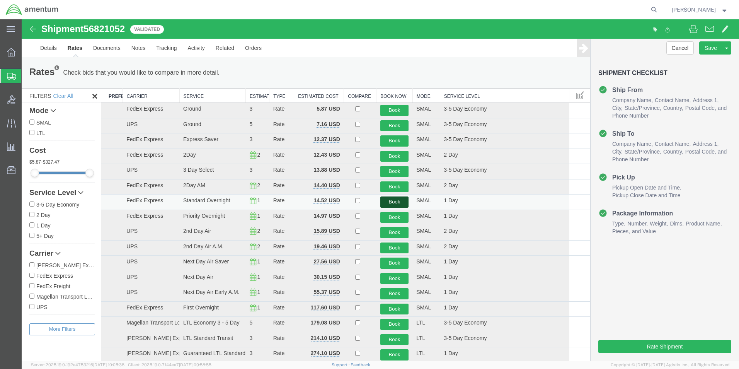
click at [390, 203] on button "Book" at bounding box center [395, 201] width 29 height 11
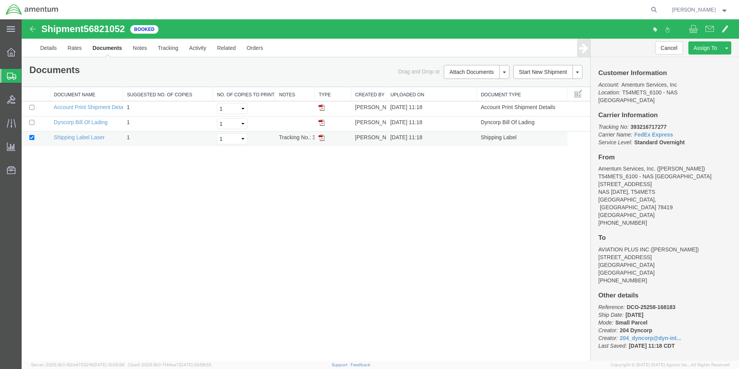
click at [322, 139] on img at bounding box center [322, 138] width 6 height 6
